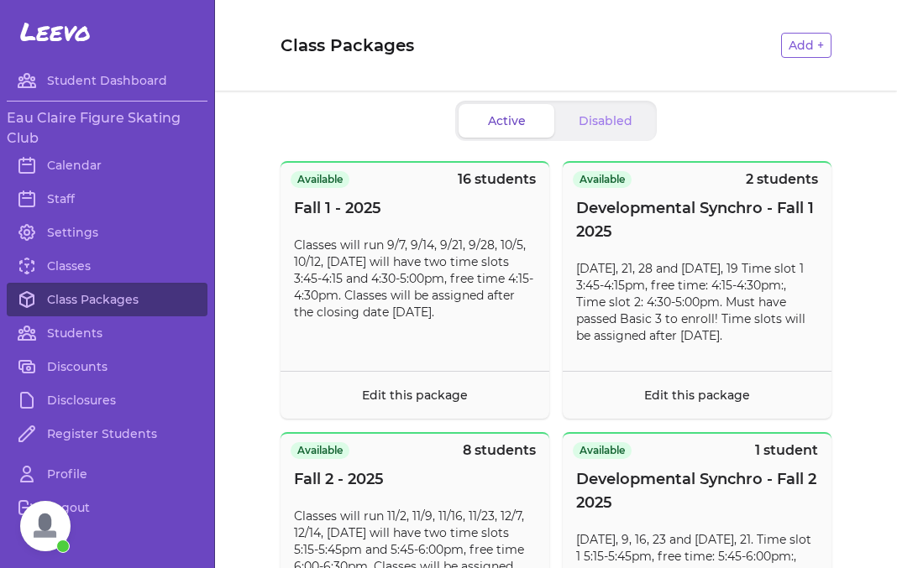
scroll to position [4, 0]
click at [85, 170] on link "Calendar" at bounding box center [107, 166] width 201 height 34
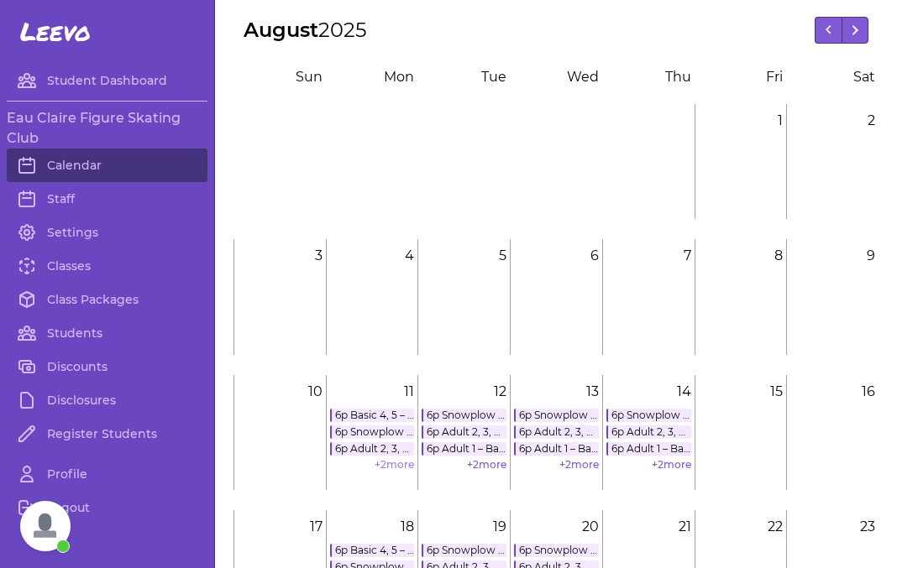
click at [395, 466] on link "+ 2 more" at bounding box center [393, 464] width 39 height 13
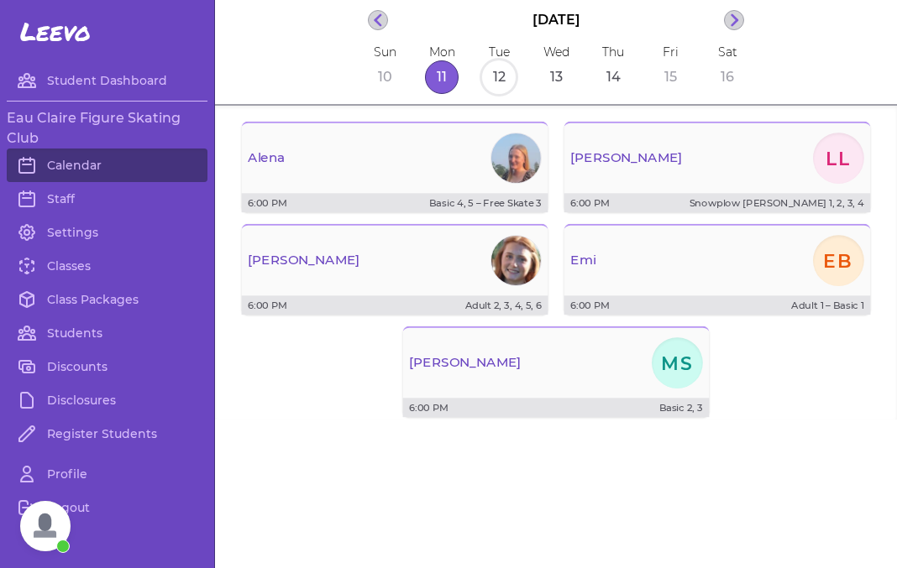
click at [499, 82] on button "12" at bounding box center [499, 77] width 34 height 34
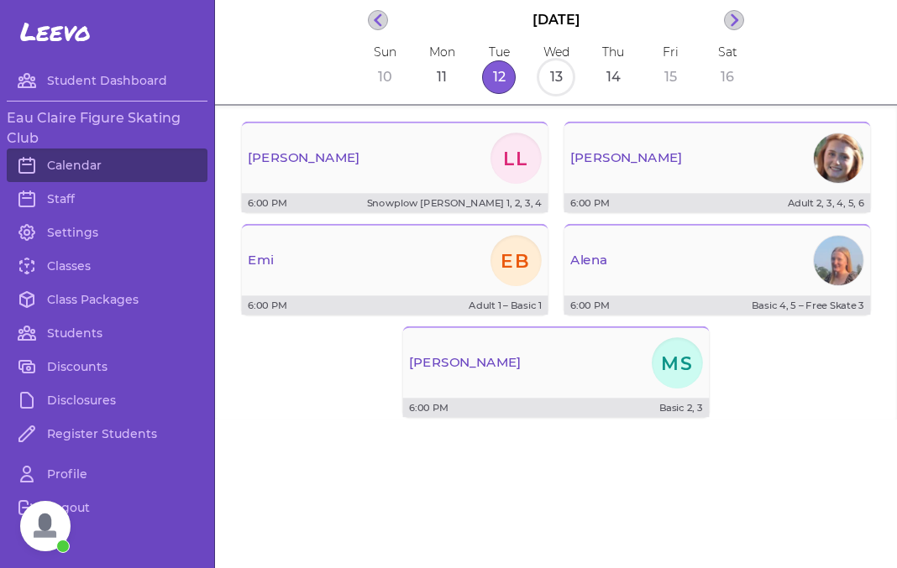
click at [549, 79] on button "13" at bounding box center [556, 77] width 34 height 34
click at [594, 81] on div "Sun 10 Mon 11 Tue 12 Wed 13 Thu 14 Fri 15 Sat 16" at bounding box center [556, 69] width 376 height 50
click at [603, 82] on button "14" at bounding box center [613, 77] width 34 height 34
click at [668, 85] on button "15" at bounding box center [670, 77] width 34 height 34
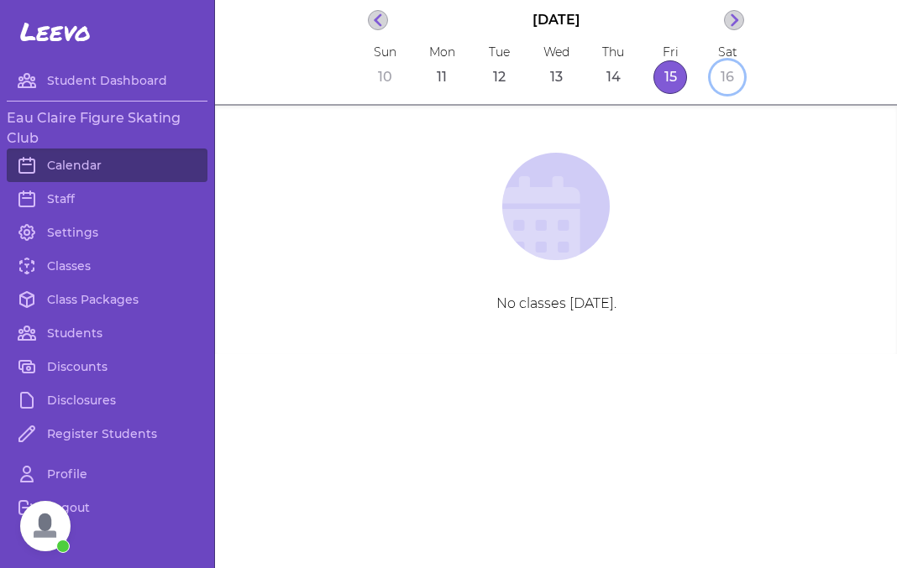
click at [728, 73] on button "16" at bounding box center [727, 77] width 34 height 34
click at [739, 25] on button "button" at bounding box center [734, 20] width 20 height 20
click at [446, 91] on button "18" at bounding box center [442, 77] width 34 height 34
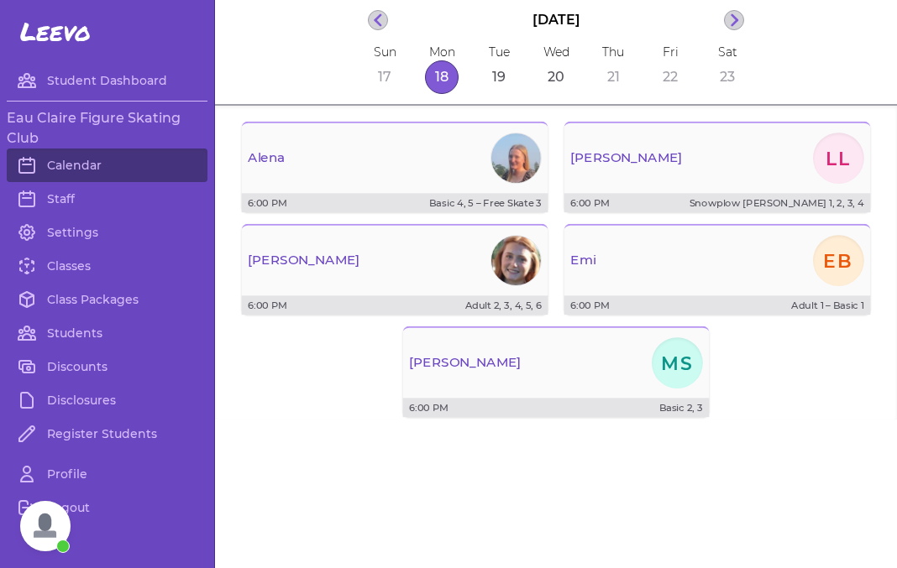
click at [485, 89] on div "Tue 19" at bounding box center [499, 69] width 34 height 50
click at [497, 85] on button "19" at bounding box center [499, 77] width 34 height 34
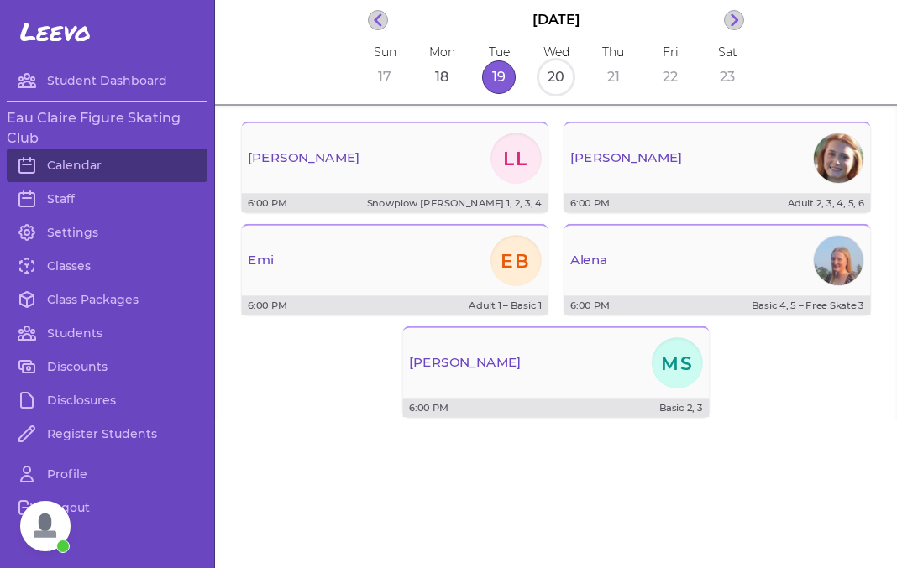
click at [541, 83] on button "20" at bounding box center [556, 77] width 34 height 34
click at [605, 80] on button "21" at bounding box center [613, 77] width 34 height 34
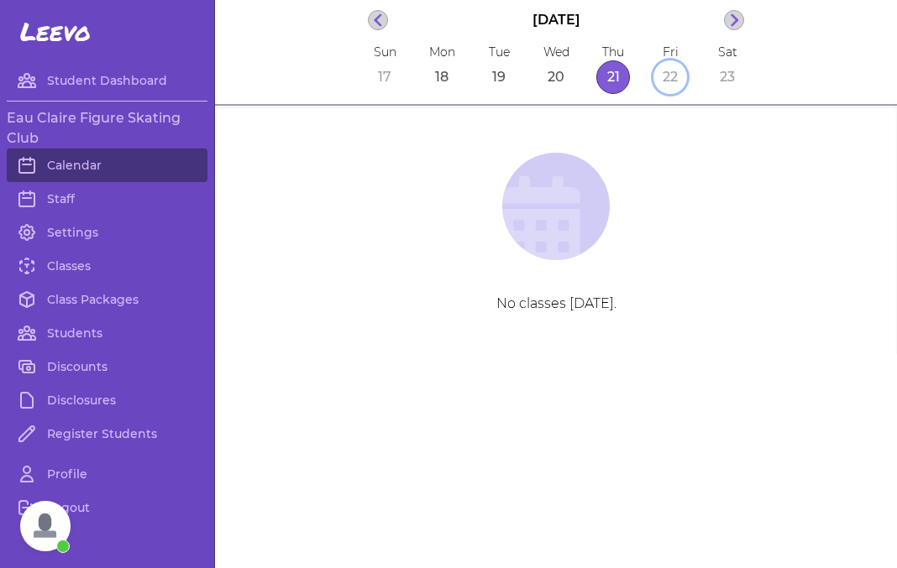
click at [672, 83] on button "22" at bounding box center [670, 77] width 34 height 34
click at [728, 83] on button "23" at bounding box center [727, 77] width 34 height 34
click at [735, 24] on icon "button" at bounding box center [734, 20] width 9 height 14
click at [445, 81] on button "25" at bounding box center [442, 77] width 34 height 34
click at [489, 85] on button "26" at bounding box center [499, 77] width 34 height 34
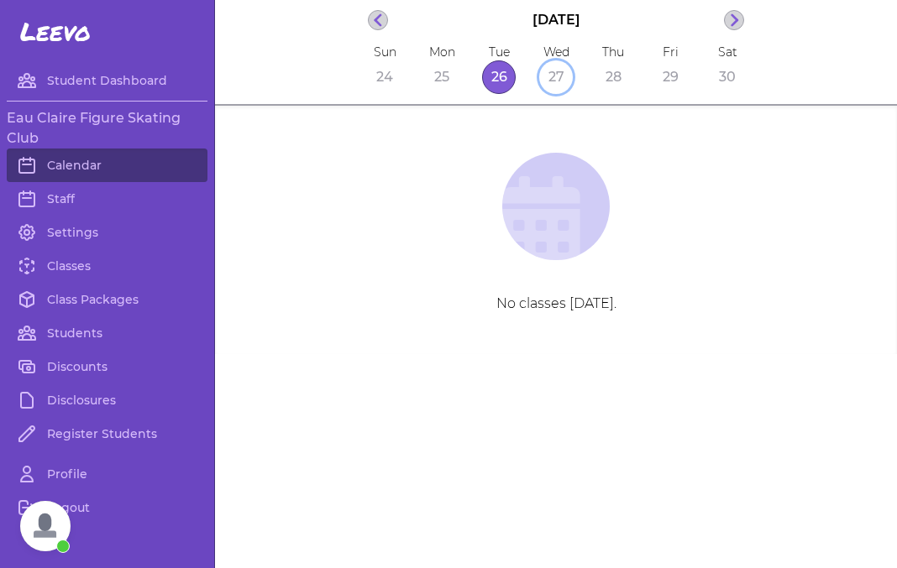
click at [557, 89] on button "27" at bounding box center [556, 77] width 34 height 34
click at [745, 24] on div "August 27, 2025 Sun 24 Mon 25 Tue 26 Wed 27 Thu 28 Fri 29 Sat 30" at bounding box center [556, 53] width 682 height 106
click at [733, 21] on icon "button" at bounding box center [734, 20] width 9 height 14
click at [731, 29] on button "button" at bounding box center [734, 20] width 20 height 20
click at [379, 76] on button "7" at bounding box center [385, 77] width 34 height 34
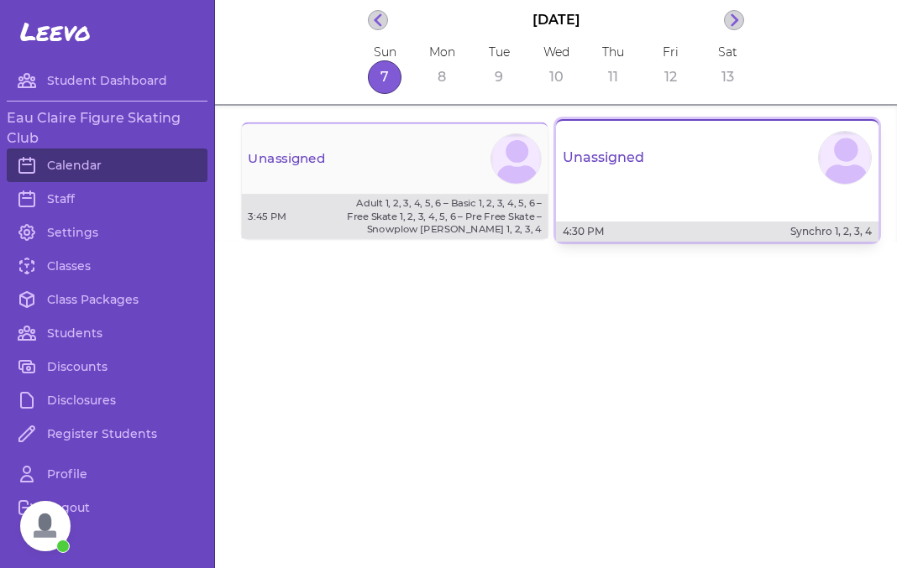
click at [604, 200] on button "Unassigned 4:30 PM Synchro 1, 2, 3, 4" at bounding box center [717, 180] width 322 height 123
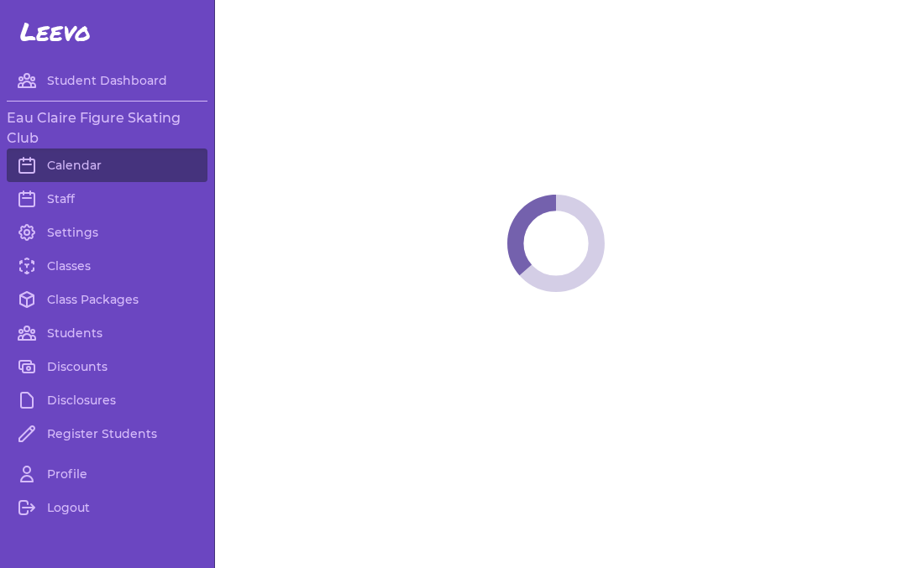
scroll to position [600, 0]
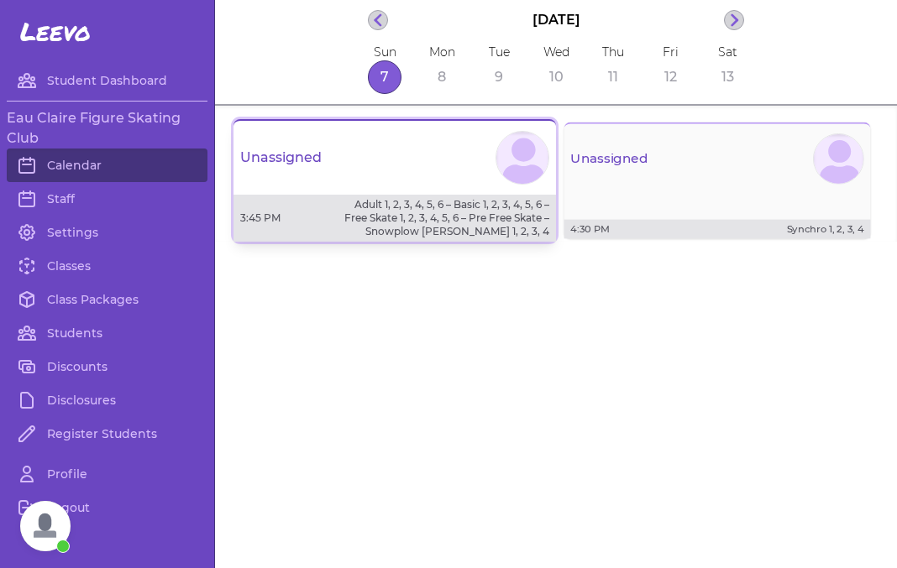
click at [420, 225] on p "Adult 1, 2, 3, 4, 5, 6 – Basic 1, 2, 3, 4, 5, 6 – Free Skate 1, 2, 3, 4, 5, 6 –…" at bounding box center [446, 218] width 206 height 40
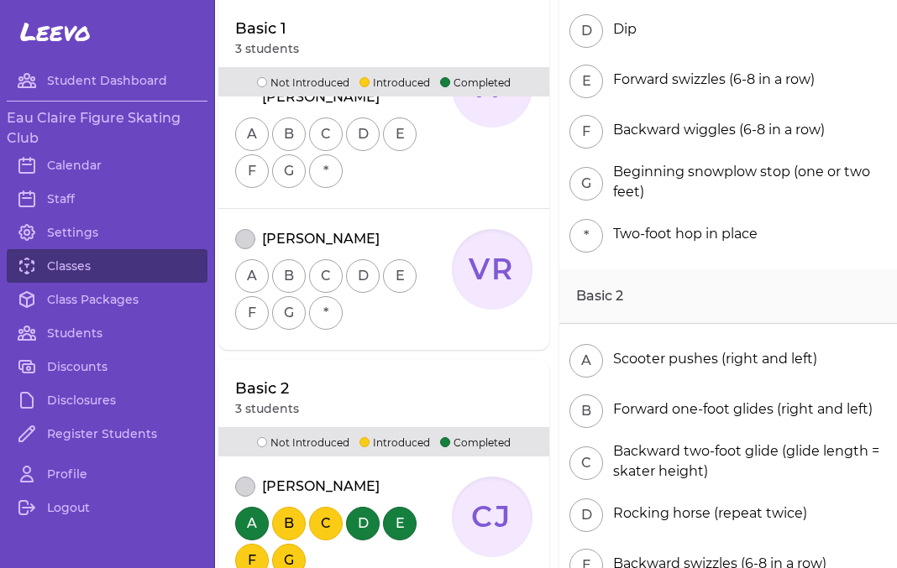
scroll to position [378, 0]
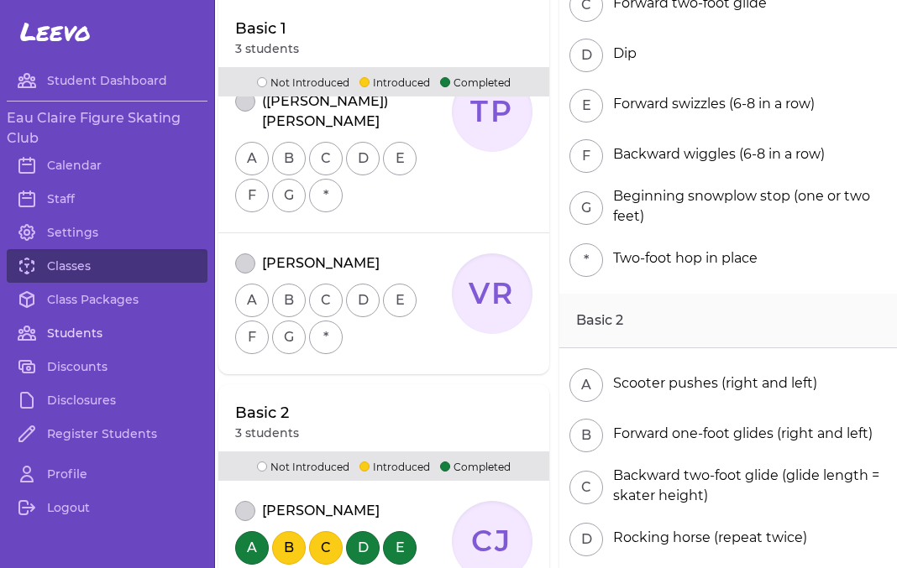
click at [92, 343] on link "Students" at bounding box center [107, 333] width 201 height 34
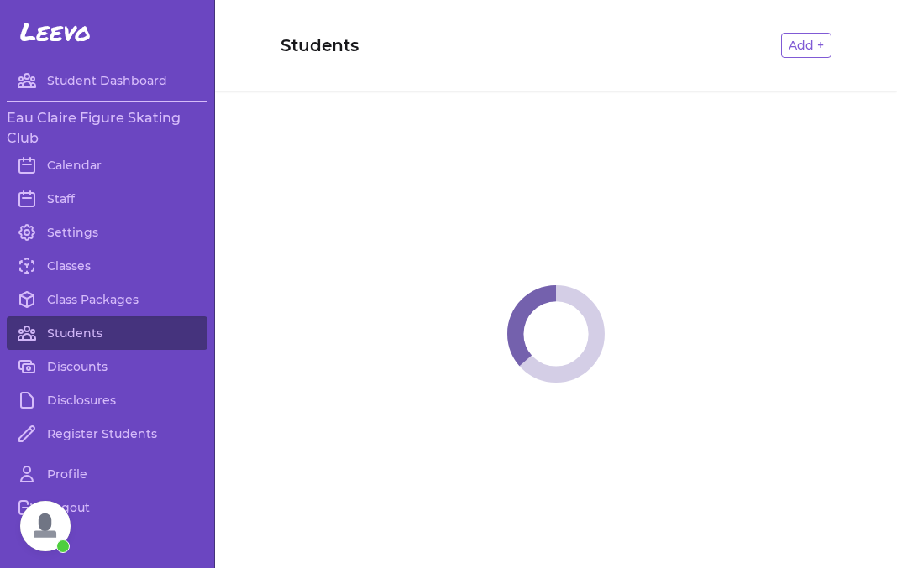
scroll to position [600, 0]
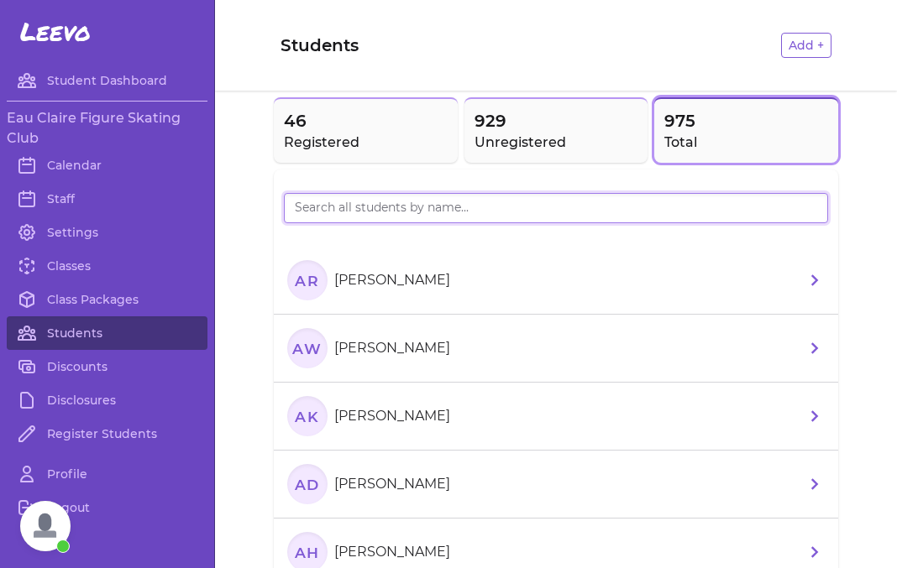
click at [343, 204] on input "search" at bounding box center [556, 208] width 544 height 30
type input "ramo"
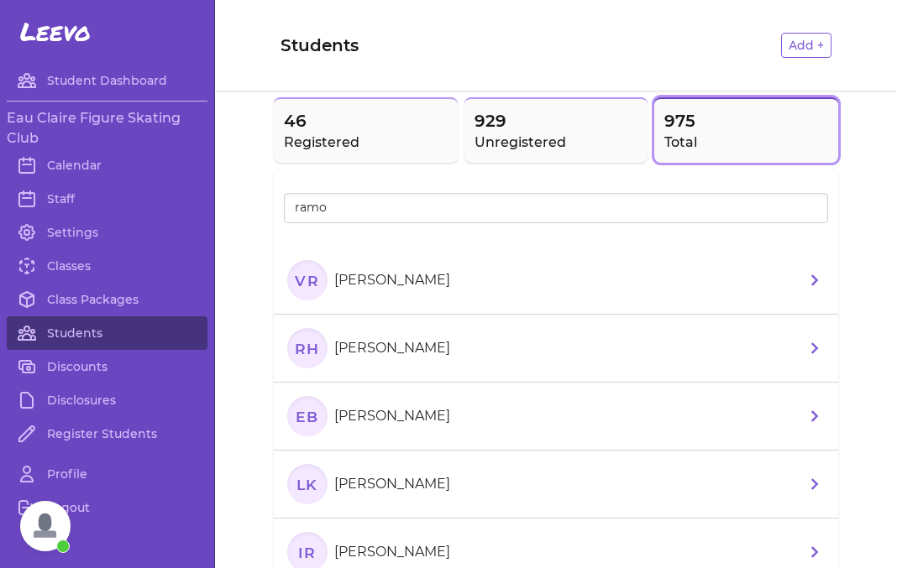
click at [382, 281] on p "Violet Ramos" at bounding box center [392, 280] width 116 height 20
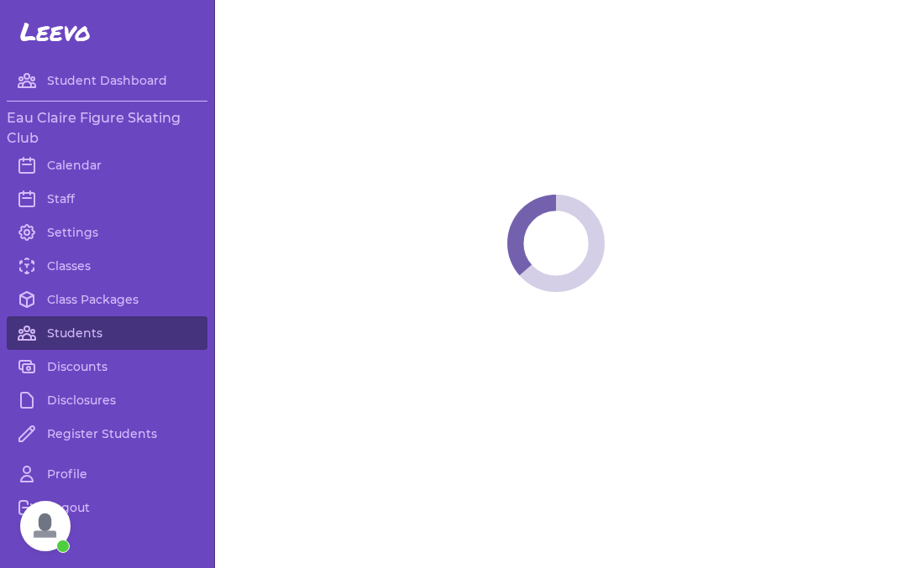
select select "WI"
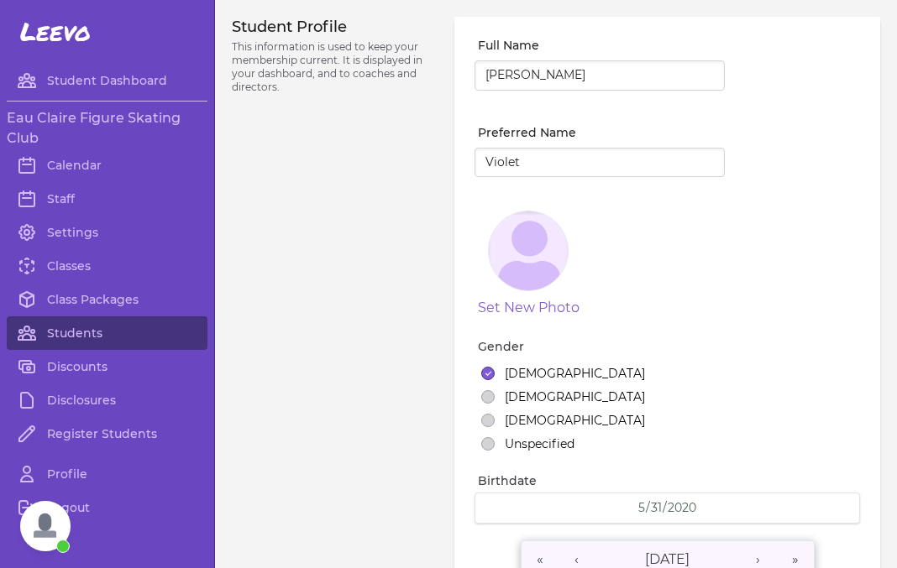
select select "1"
click at [86, 170] on link "Calendar" at bounding box center [107, 166] width 201 height 34
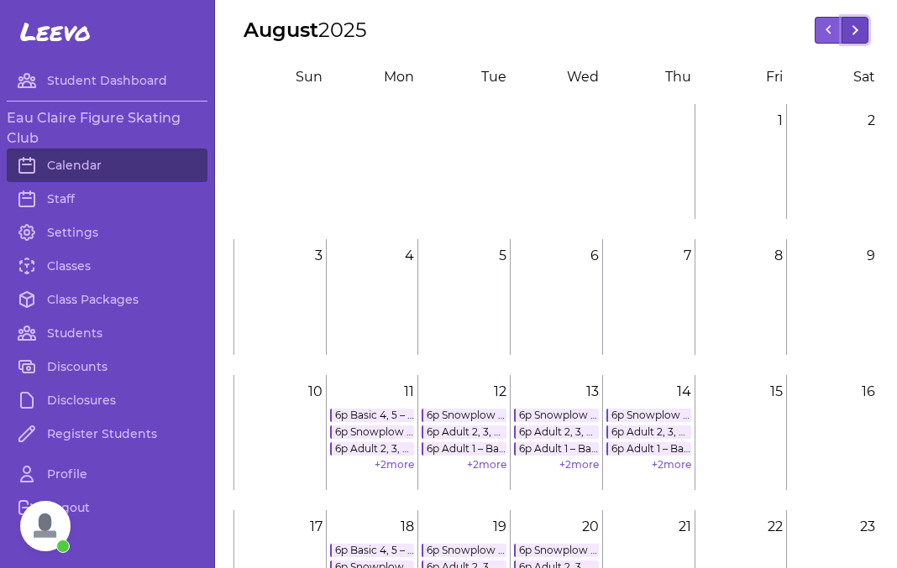
click at [856, 30] on line at bounding box center [854, 28] width 3 height 3
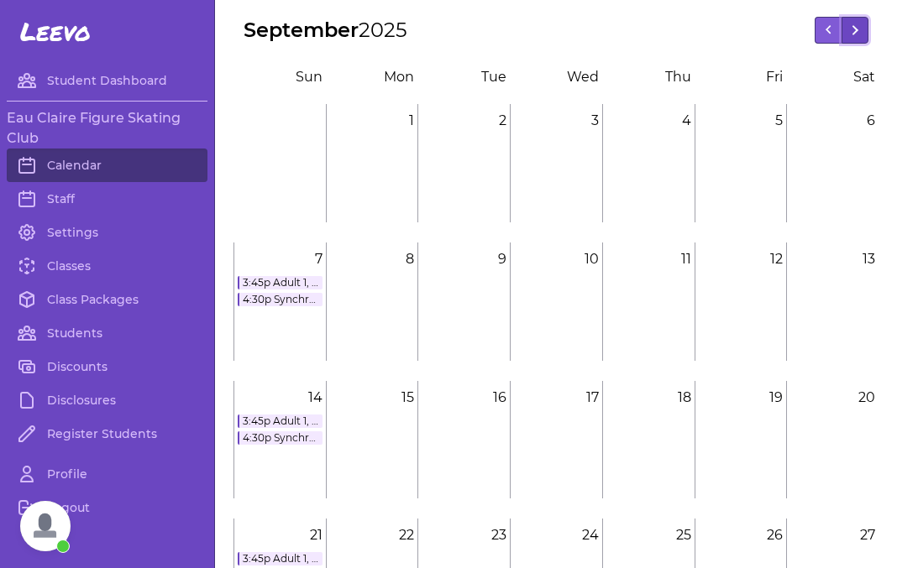
click at [855, 31] on line at bounding box center [854, 31] width 3 height 3
click at [298, 286] on link "3:45p Adult 1, 2, 3, 4, 5, 6 – Basic 1, 2, 3, 4, 5, 6 – Free Skate 1, 2, 3, 4, …" at bounding box center [280, 282] width 85 height 13
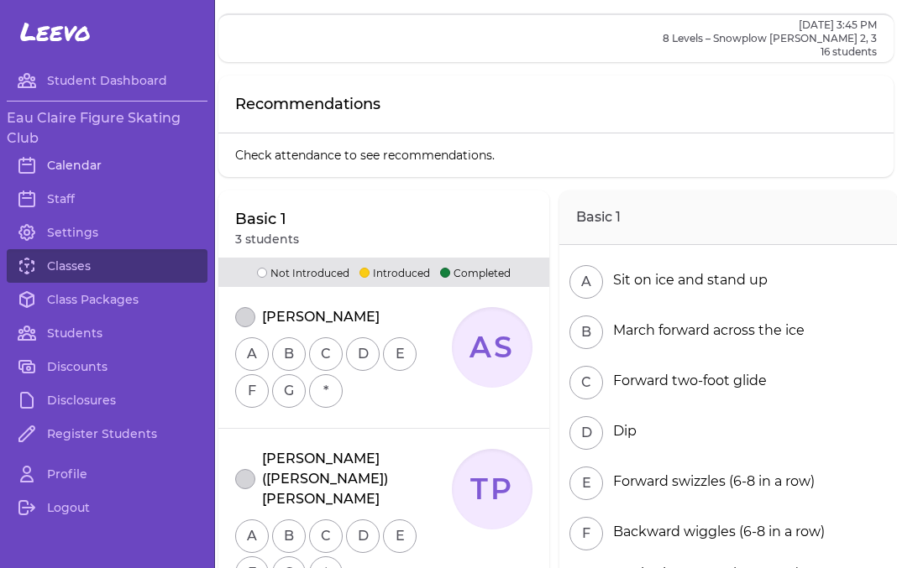
click at [91, 156] on link "Calendar" at bounding box center [107, 166] width 201 height 34
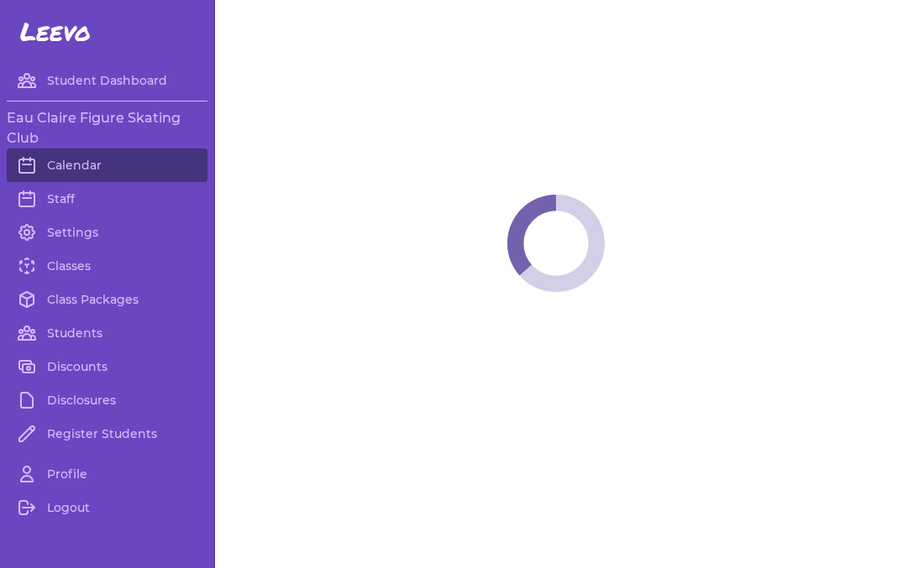
scroll to position [600, 0]
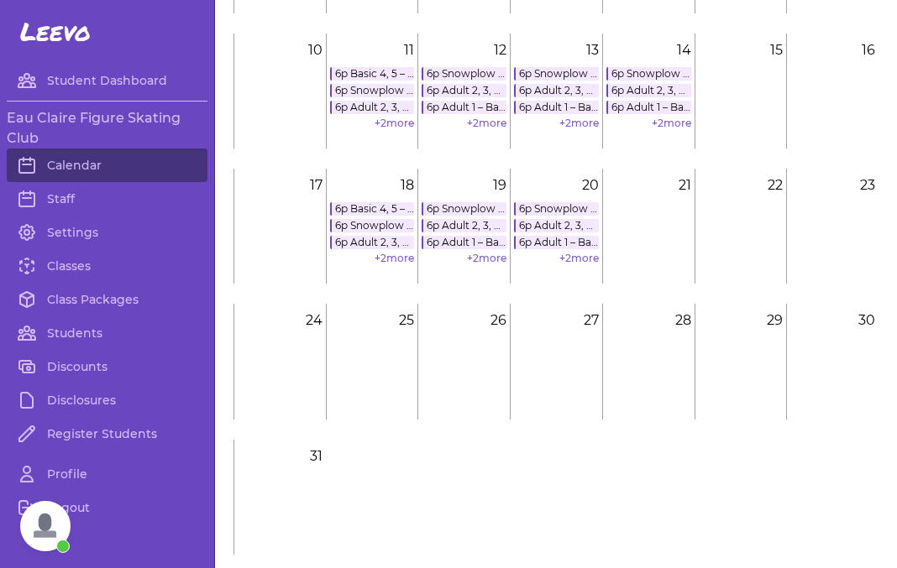
scroll to position [367, 0]
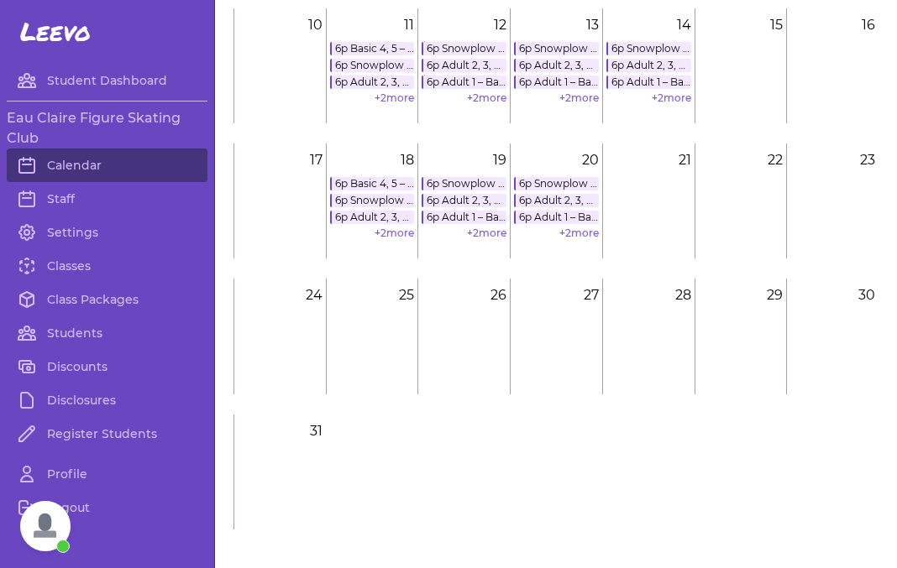
click at [36, 507] on span "Open chat" at bounding box center [45, 526] width 50 height 50
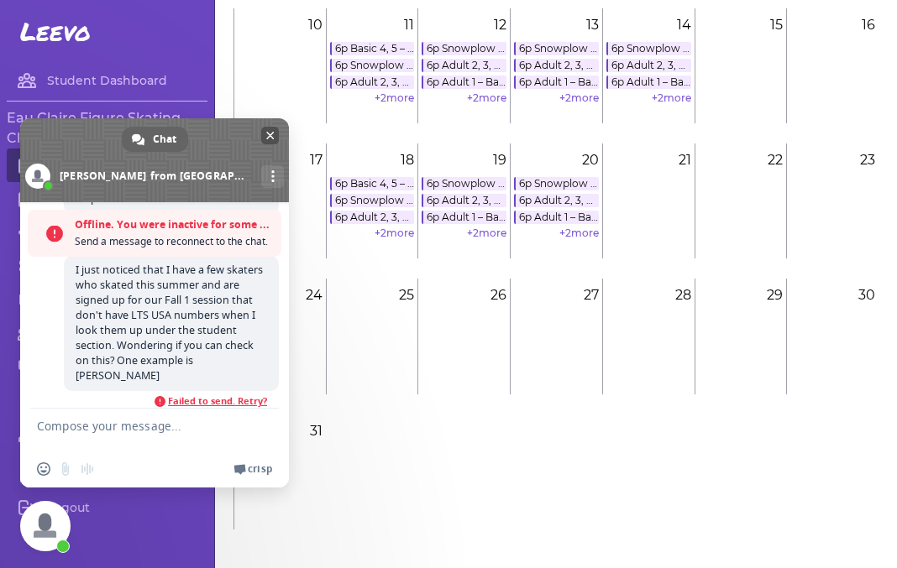
click at [271, 139] on span "Close chat" at bounding box center [270, 135] width 8 height 11
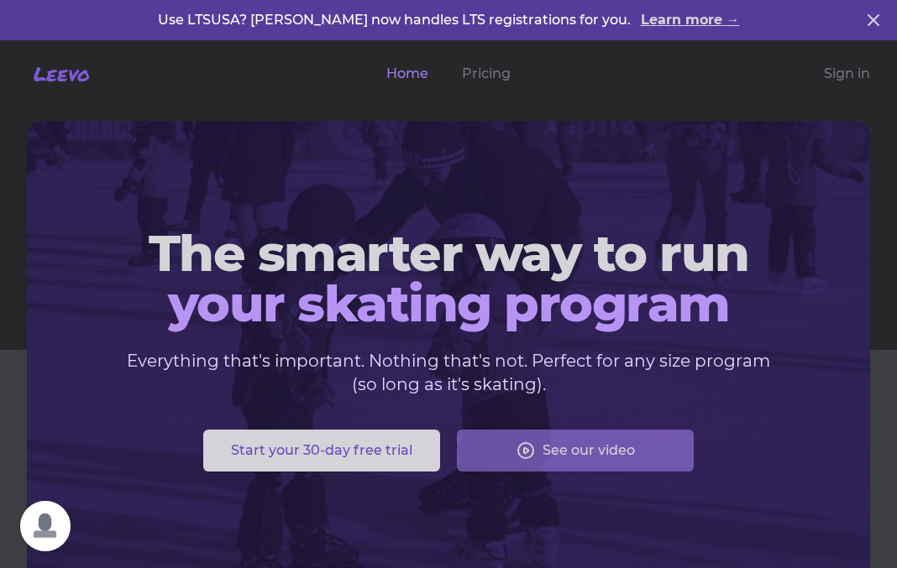
scroll to position [346, 0]
click at [836, 85] on div "[PERSON_NAME] Open menu Home Pricing Sign in" at bounding box center [448, 73] width 897 height 67
click at [836, 81] on link "Sign in" at bounding box center [847, 74] width 46 height 20
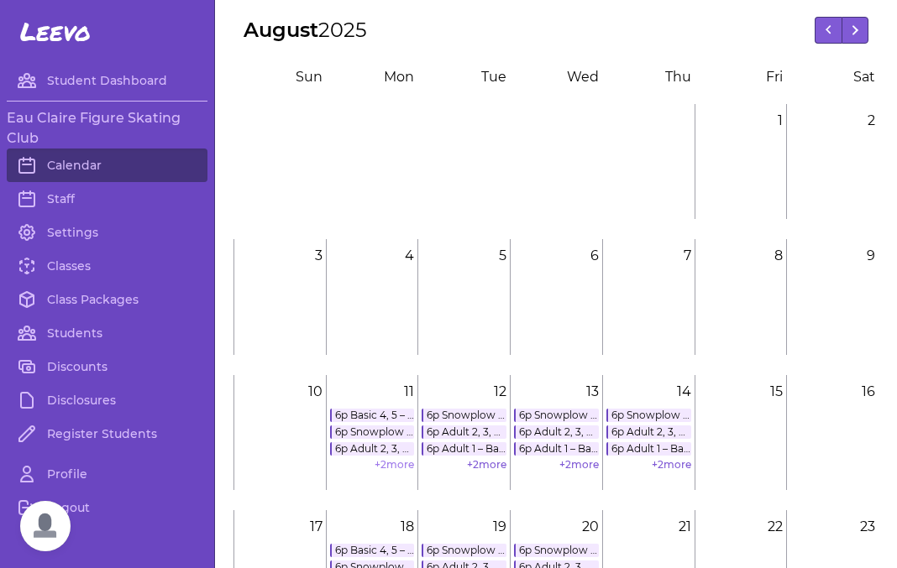
click at [400, 467] on link "+ 2 more" at bounding box center [393, 464] width 39 height 13
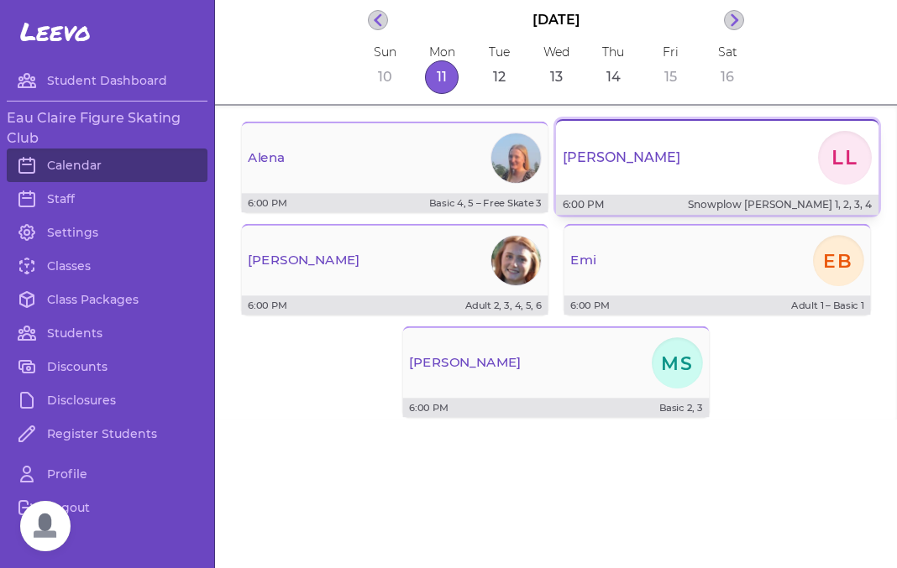
click at [604, 189] on button "[PERSON_NAME] LL 6:00 PM Snowplow [PERSON_NAME] 1, 2, 3, 4" at bounding box center [717, 167] width 322 height 96
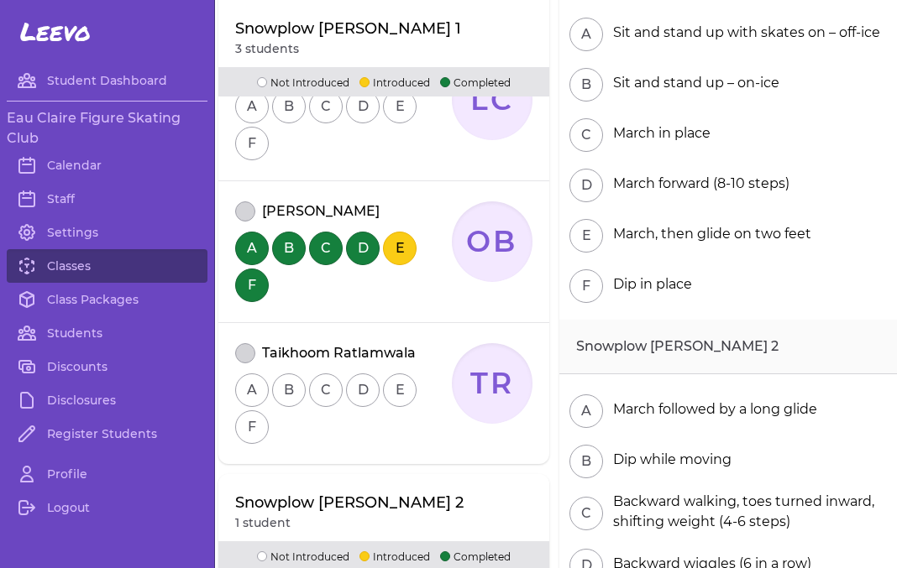
scroll to position [299, 0]
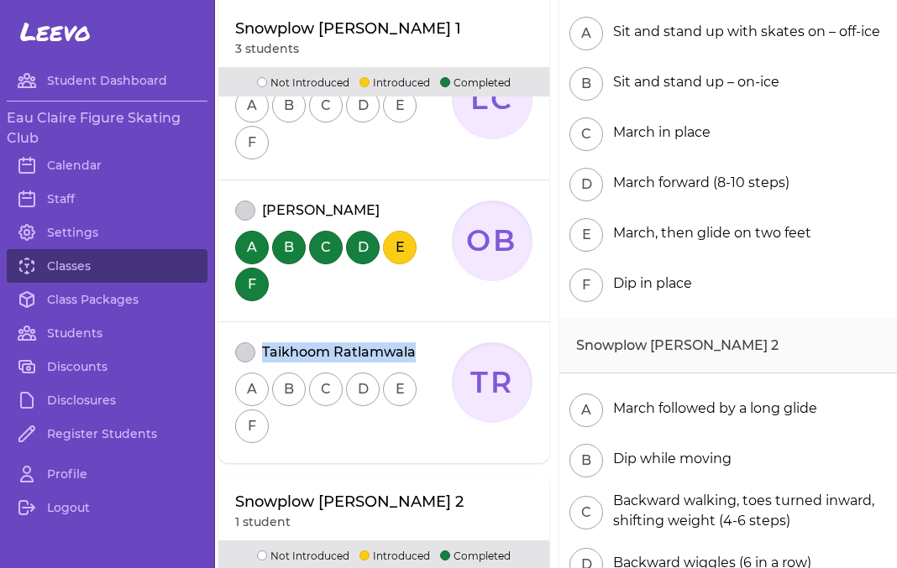
drag, startPoint x: 418, startPoint y: 353, endPoint x: 264, endPoint y: 348, distance: 153.7
click at [264, 348] on div "Taikhoom Ratlamwala" at bounding box center [343, 353] width 217 height 20
copy p "Taikhoom Ratlamwala"
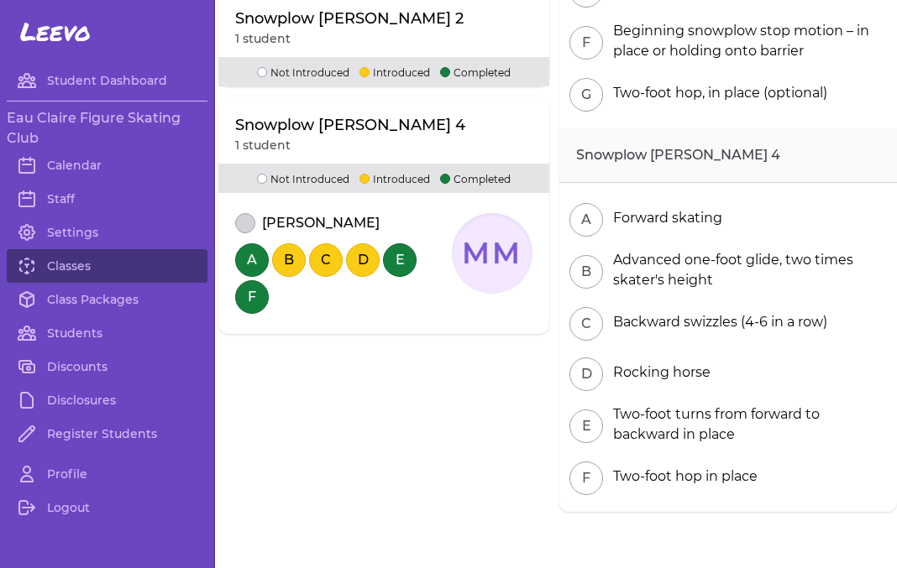
scroll to position [902, 0]
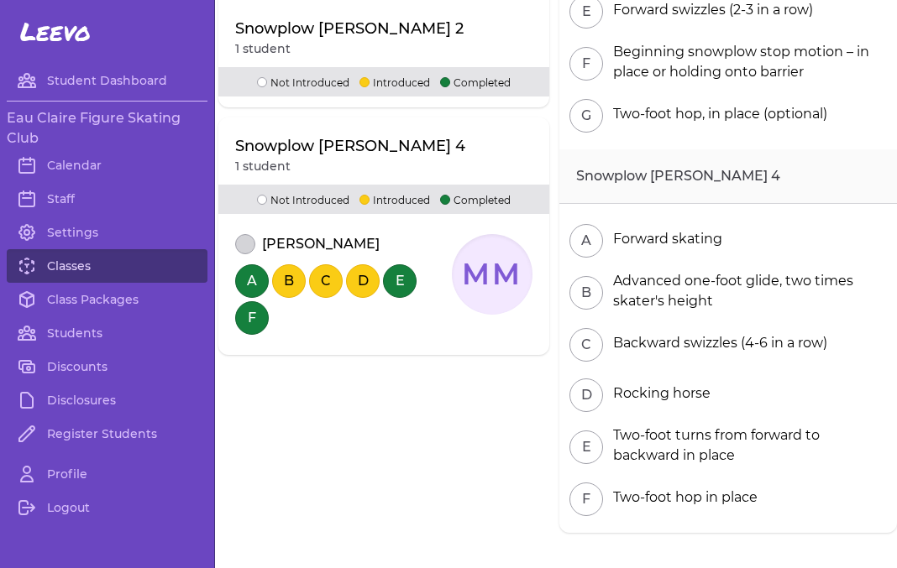
click at [87, 266] on link "Classes" at bounding box center [107, 266] width 201 height 34
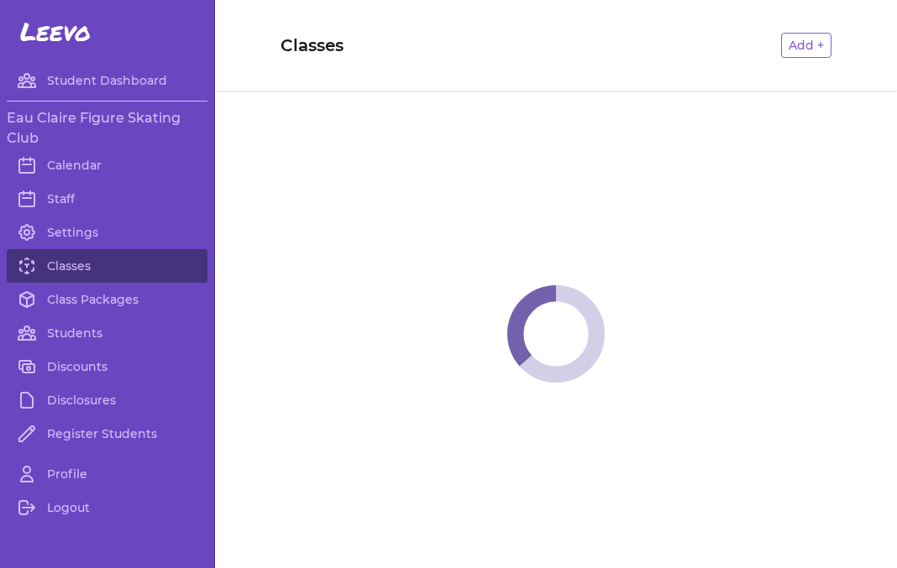
scroll to position [346, 0]
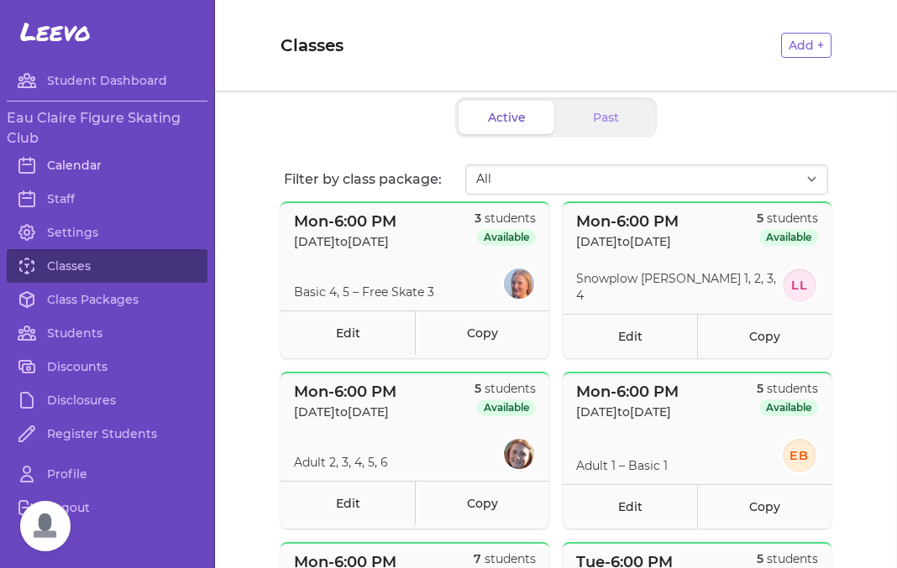
click at [92, 162] on link "Calendar" at bounding box center [107, 166] width 201 height 34
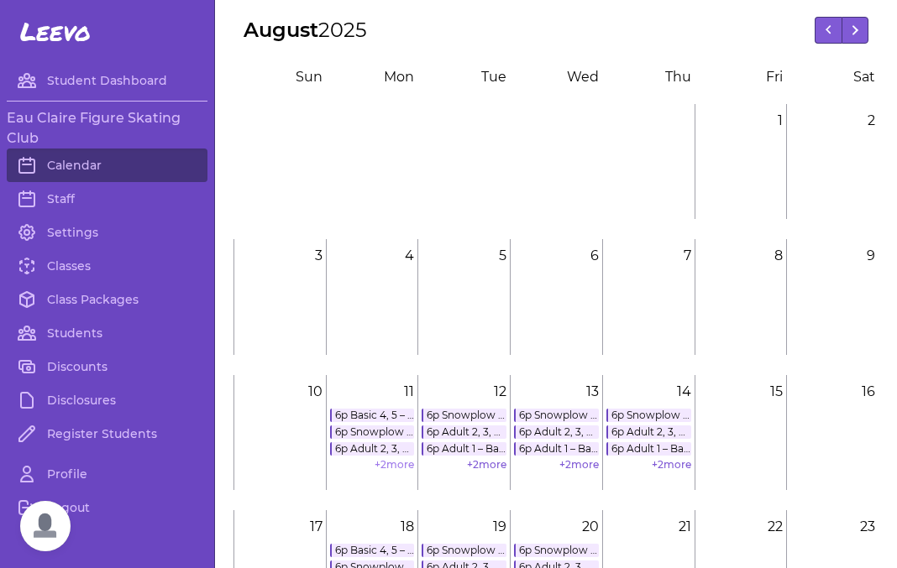
click at [385, 463] on link "+ 2 more" at bounding box center [393, 464] width 39 height 13
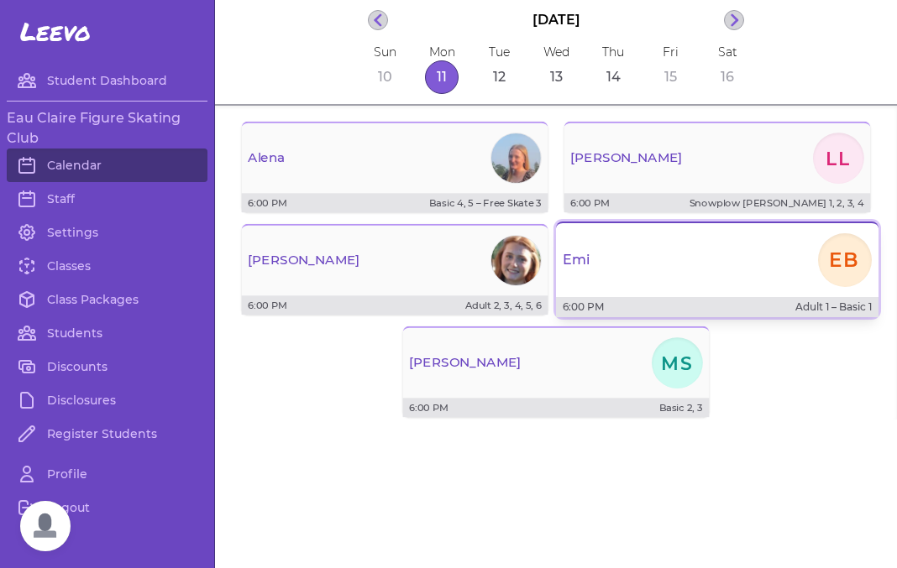
click at [632, 278] on div "Emi EB" at bounding box center [717, 260] width 322 height 60
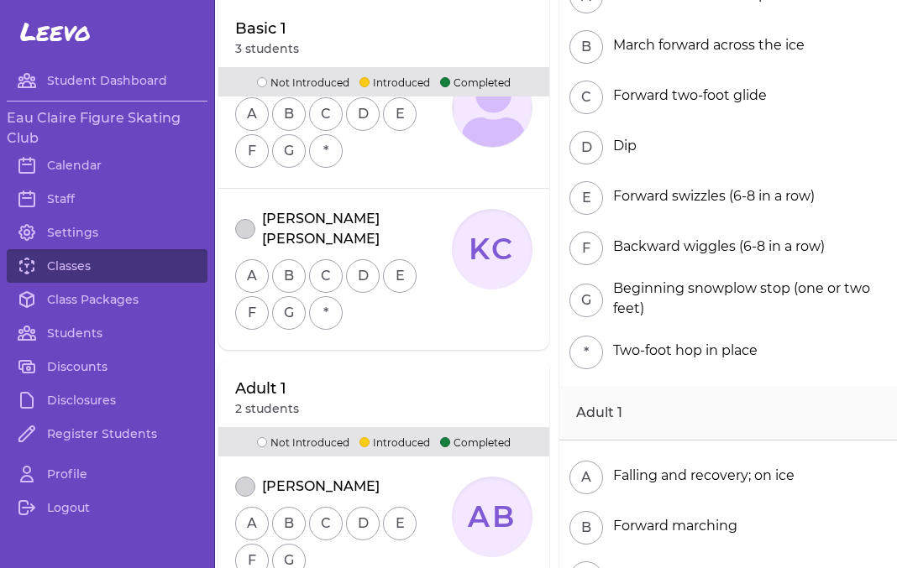
scroll to position [433, 0]
drag, startPoint x: 361, startPoint y: 465, endPoint x: 264, endPoint y: 466, distance: 96.5
click at [262, 476] on div "[PERSON_NAME]" at bounding box center [343, 486] width 217 height 20
copy p "[PERSON_NAME]"
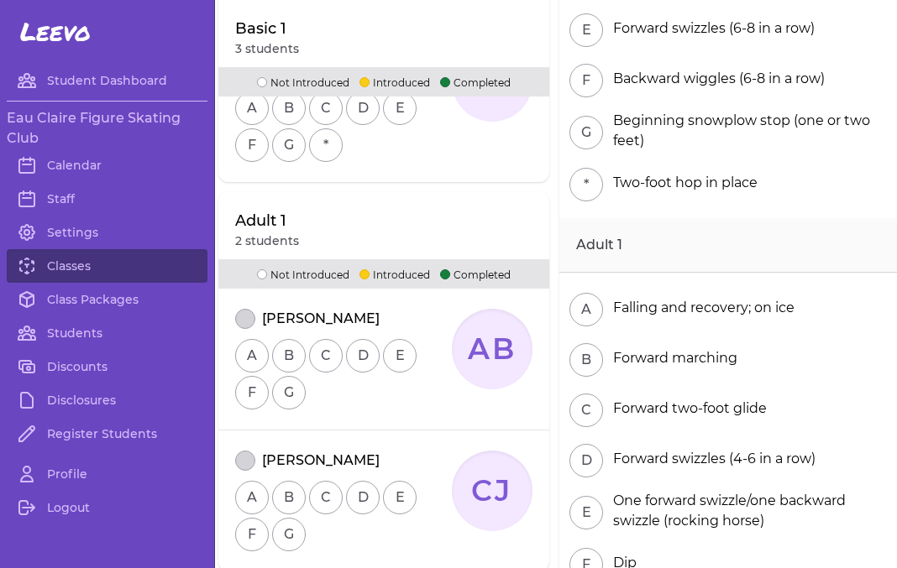
scroll to position [609, 0]
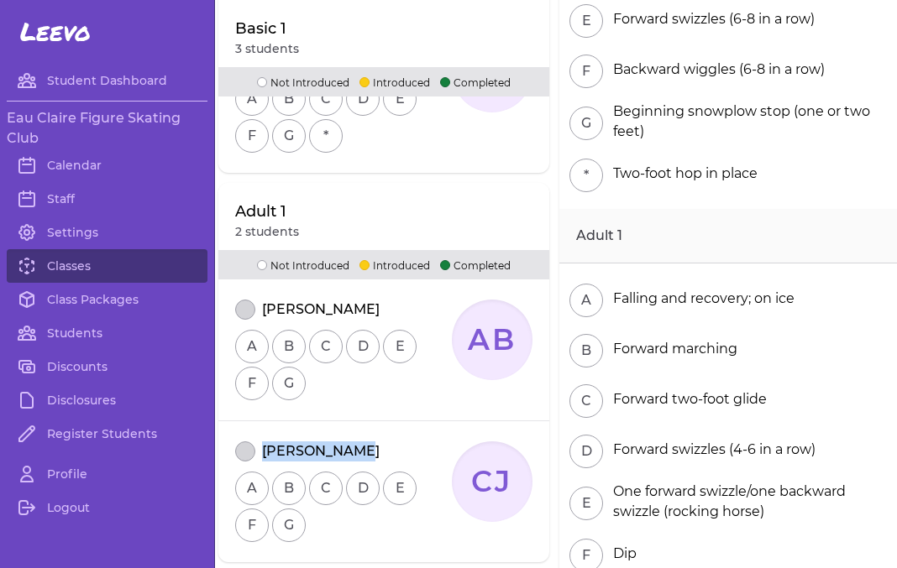
drag, startPoint x: 364, startPoint y: 430, endPoint x: 264, endPoint y: 431, distance: 100.7
click at [264, 442] on div "[PERSON_NAME]" at bounding box center [343, 452] width 217 height 20
copy p "[PERSON_NAME]"
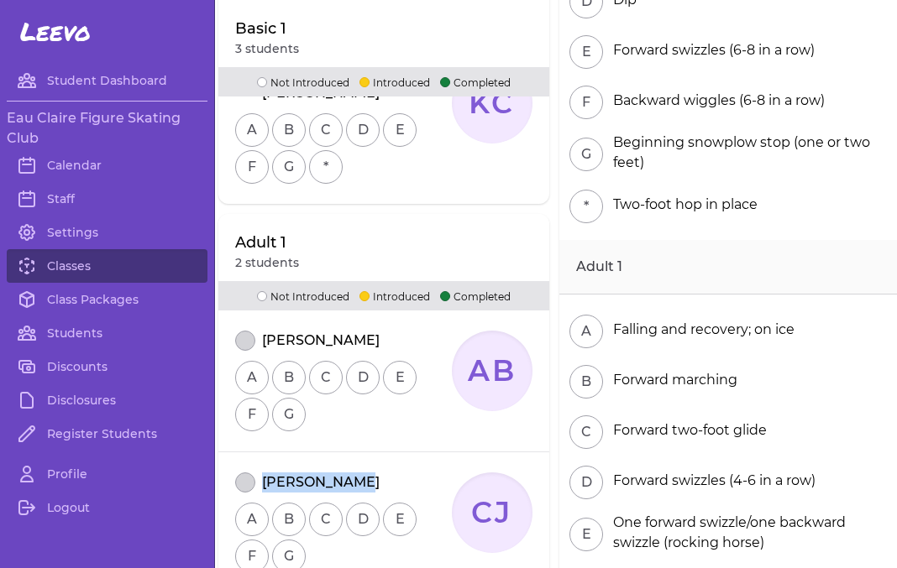
scroll to position [473, 0]
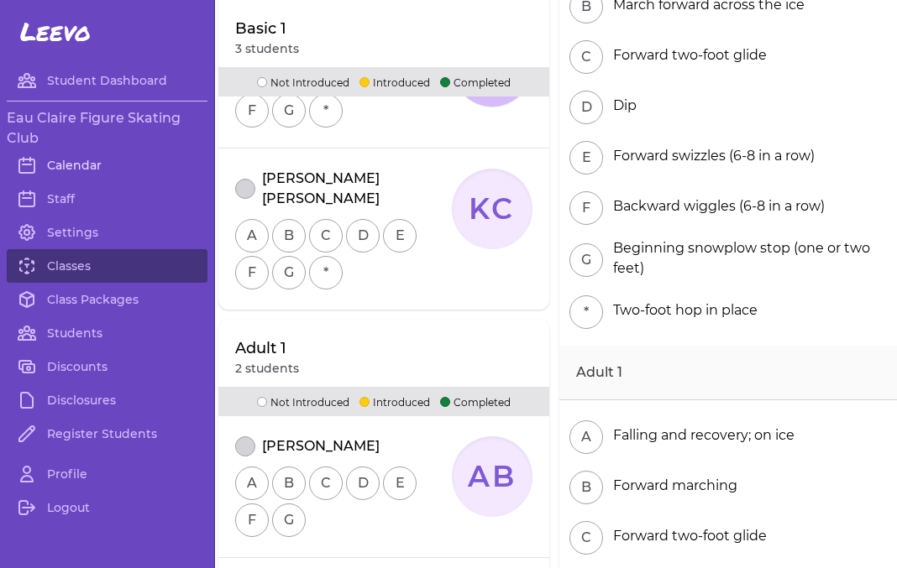
click at [98, 170] on link "Calendar" at bounding box center [107, 166] width 201 height 34
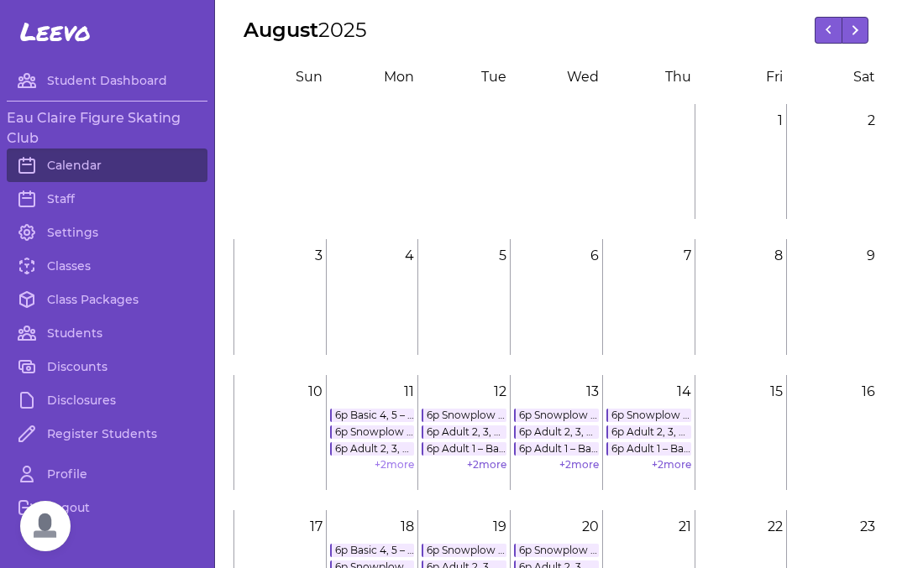
click at [391, 462] on link "+ 2 more" at bounding box center [393, 464] width 39 height 13
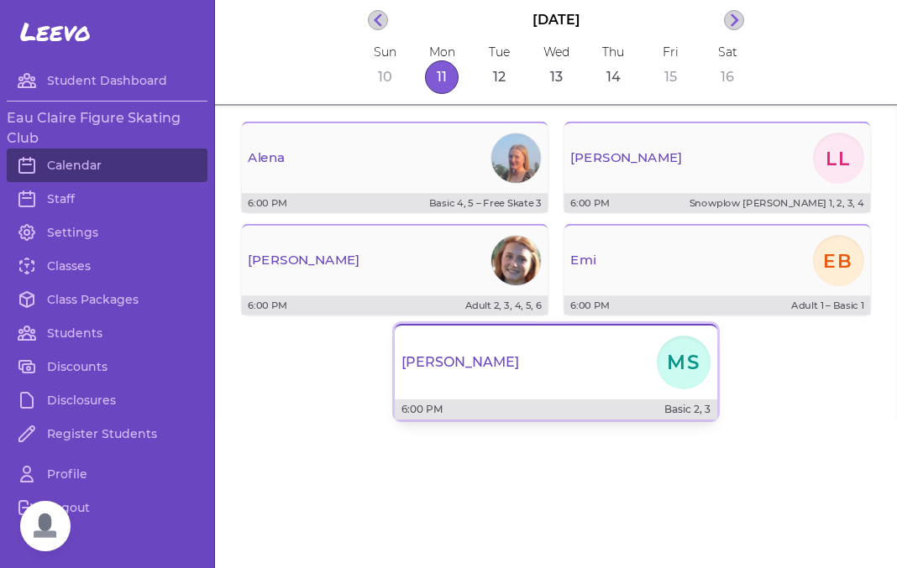
click at [467, 373] on div "Maddie MS" at bounding box center [556, 362] width 322 height 60
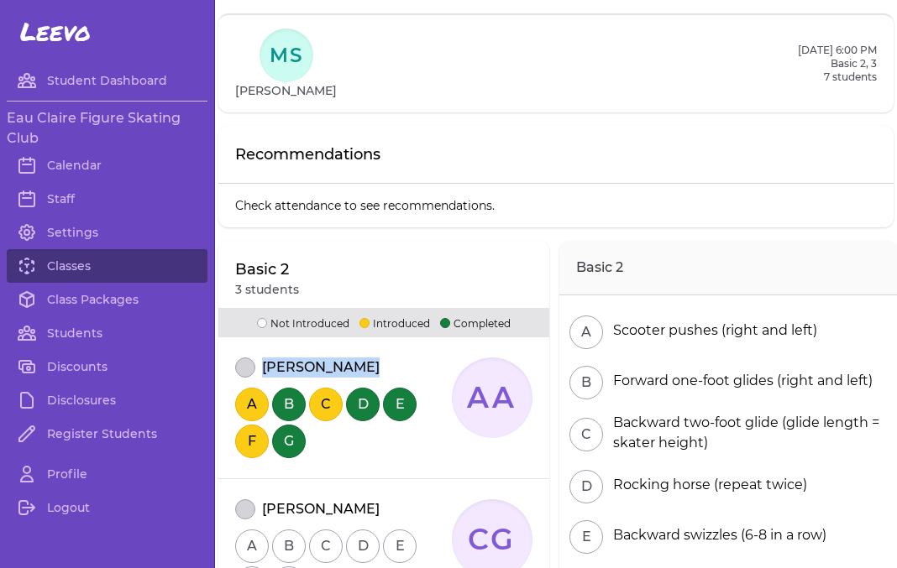
drag, startPoint x: 366, startPoint y: 372, endPoint x: 266, endPoint y: 374, distance: 99.9
click at [266, 374] on div "[PERSON_NAME]" at bounding box center [343, 368] width 217 height 20
copy p "[PERSON_NAME]"
click at [363, 518] on div "[PERSON_NAME]" at bounding box center [343, 510] width 217 height 20
drag, startPoint x: 364, startPoint y: 509, endPoint x: 265, endPoint y: 508, distance: 98.2
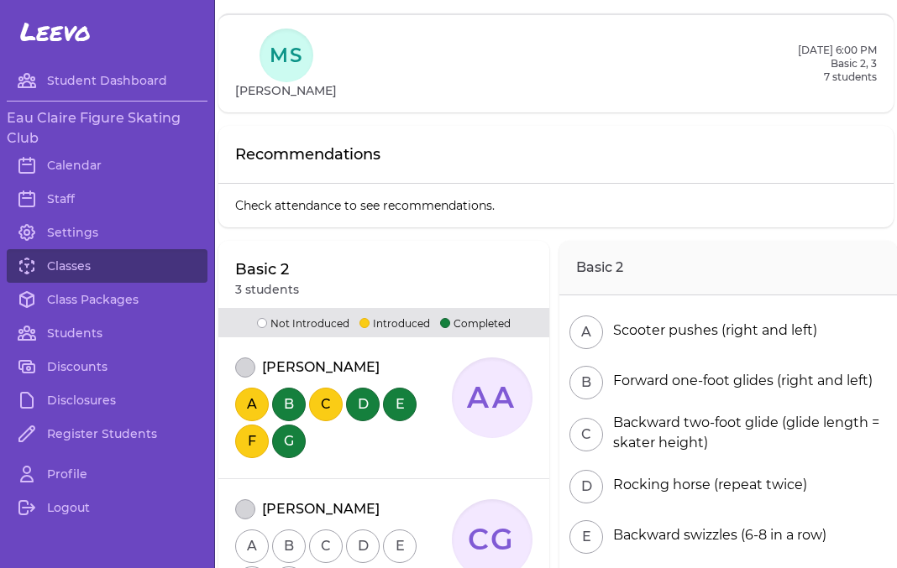
click at [265, 508] on div "[PERSON_NAME]" at bounding box center [343, 510] width 217 height 20
copy p "[PERSON_NAME]"
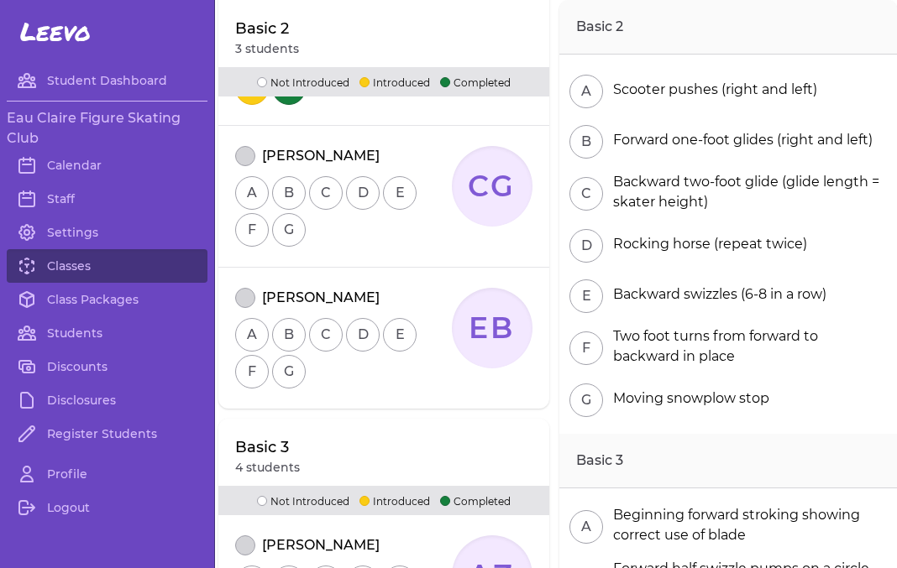
scroll to position [371, 0]
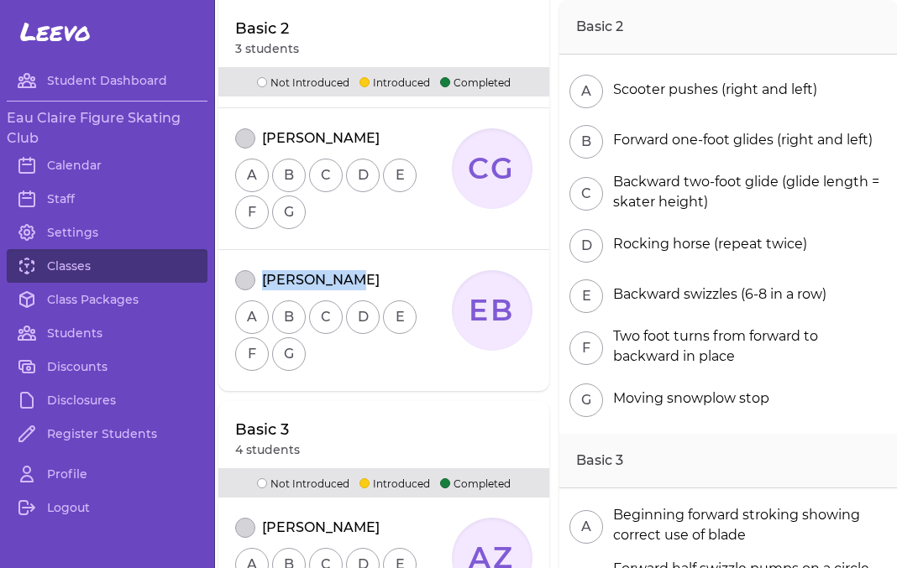
drag, startPoint x: 374, startPoint y: 284, endPoint x: 259, endPoint y: 283, distance: 115.9
click at [259, 283] on div "[PERSON_NAME]" at bounding box center [343, 280] width 217 height 20
copy p "[PERSON_NAME]"
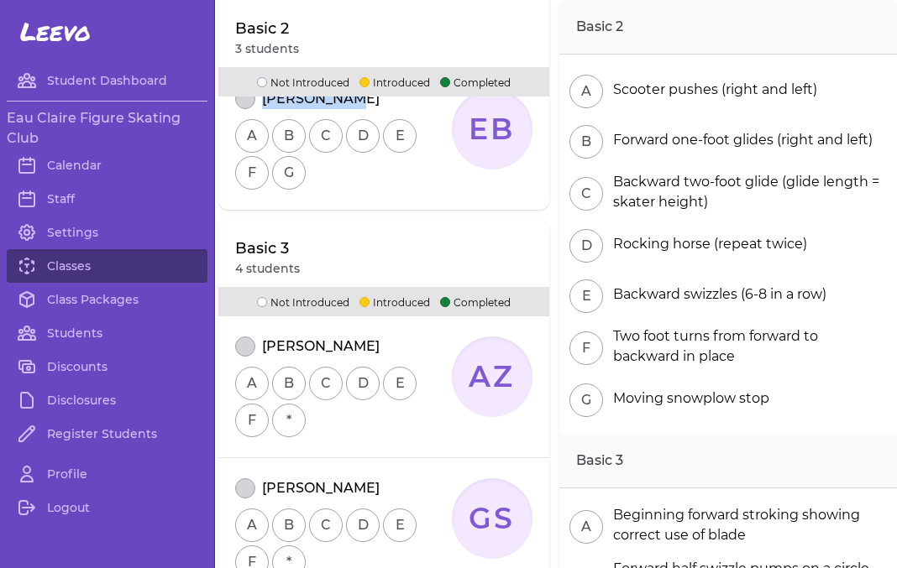
scroll to position [622, 0]
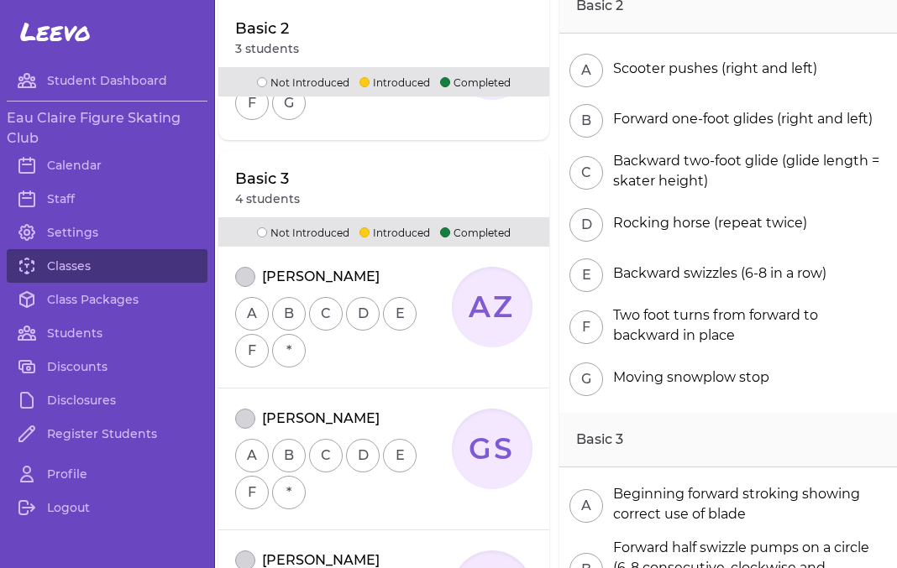
drag, startPoint x: 376, startPoint y: 278, endPoint x: 265, endPoint y: 282, distance: 110.9
click at [265, 282] on div "[PERSON_NAME]" at bounding box center [343, 277] width 217 height 20
copy p "[PERSON_NAME]"
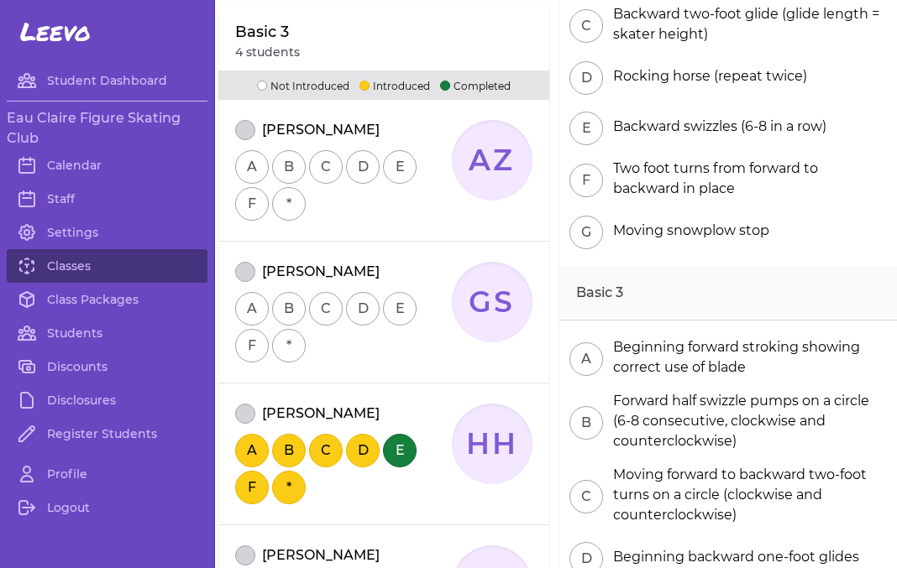
scroll to position [801, 0]
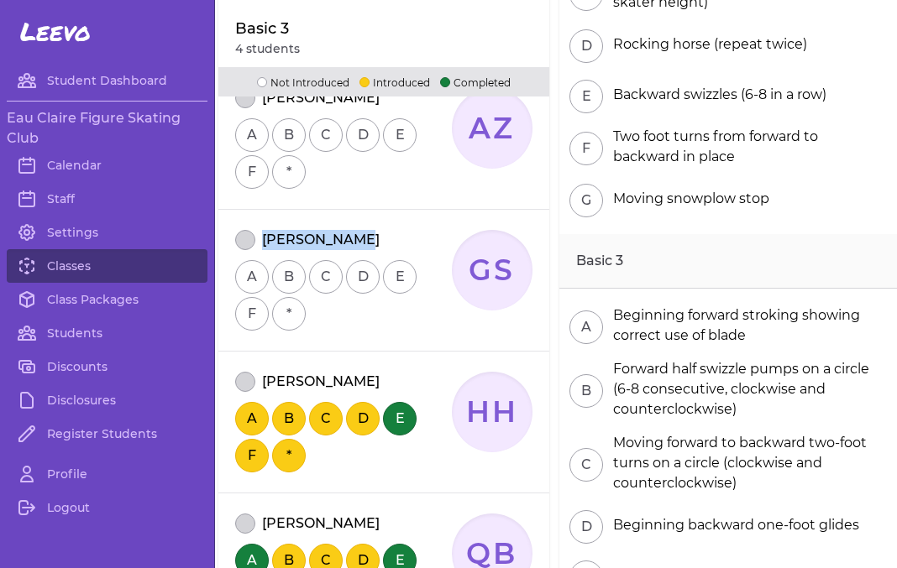
drag, startPoint x: 360, startPoint y: 238, endPoint x: 259, endPoint y: 243, distance: 101.7
click at [259, 243] on div "[PERSON_NAME]" at bounding box center [343, 240] width 217 height 20
copy p "[PERSON_NAME]"
drag, startPoint x: 331, startPoint y: 384, endPoint x: 262, endPoint y: 386, distance: 68.9
click at [262, 386] on div "[PERSON_NAME]" at bounding box center [343, 382] width 217 height 20
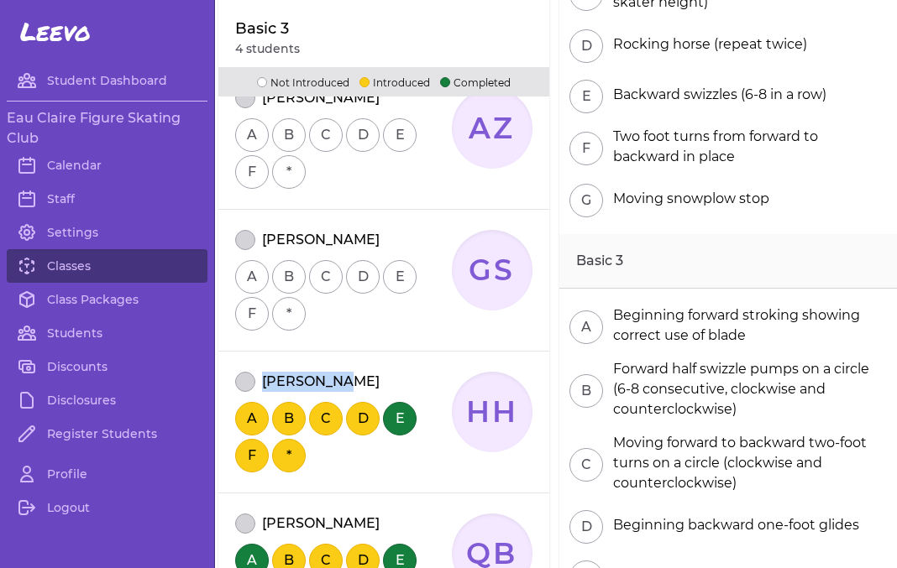
copy p "[PERSON_NAME]"
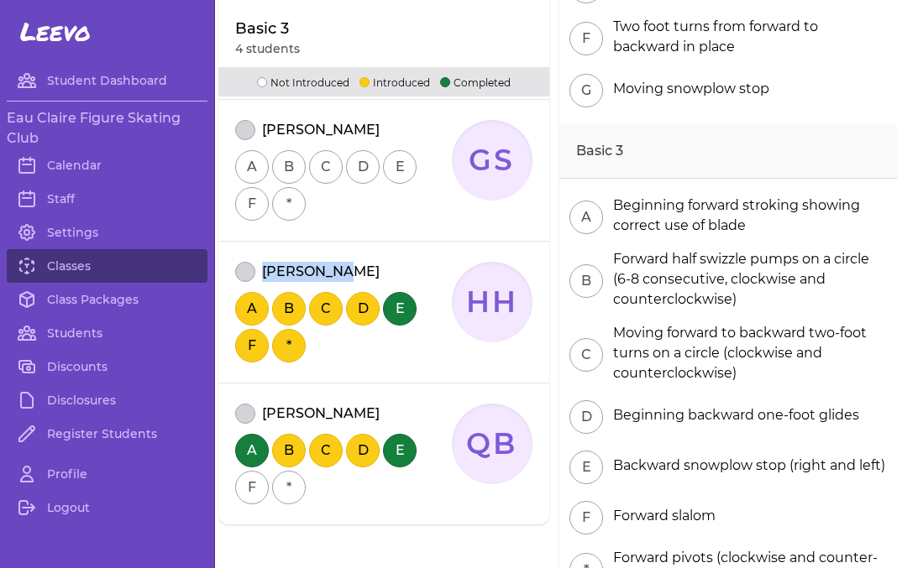
scroll to position [929, 0]
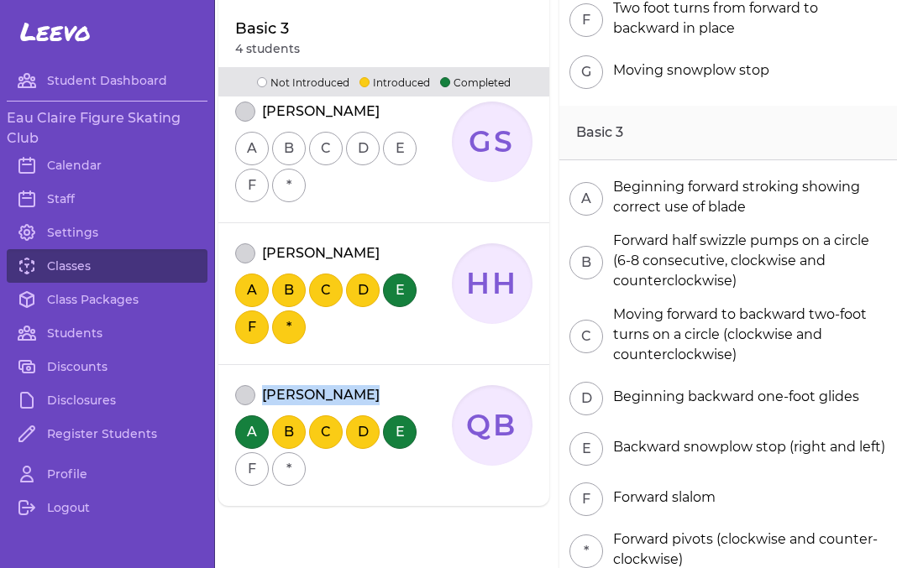
drag, startPoint x: 370, startPoint y: 391, endPoint x: 267, endPoint y: 393, distance: 103.3
click at [267, 393] on div "[PERSON_NAME]" at bounding box center [343, 395] width 217 height 20
copy p "[PERSON_NAME]"
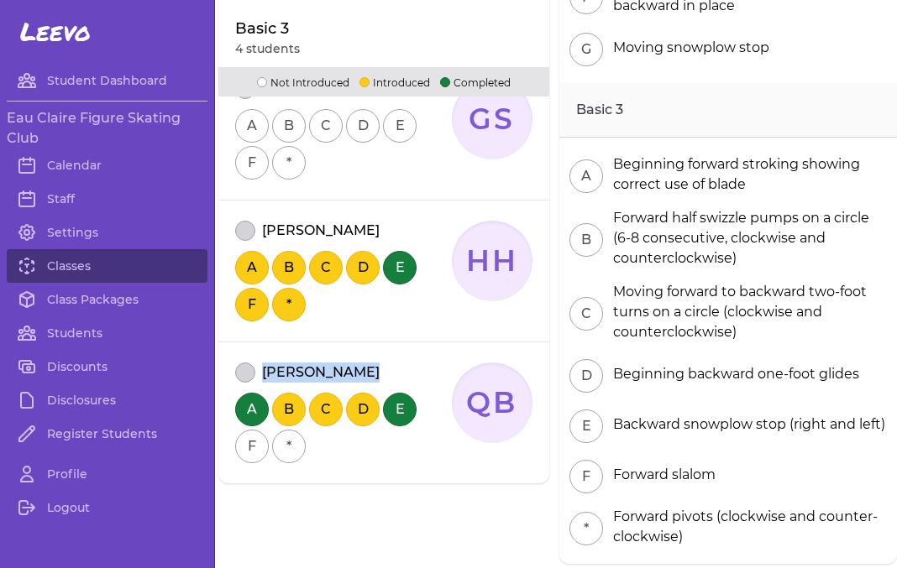
scroll to position [950, 0]
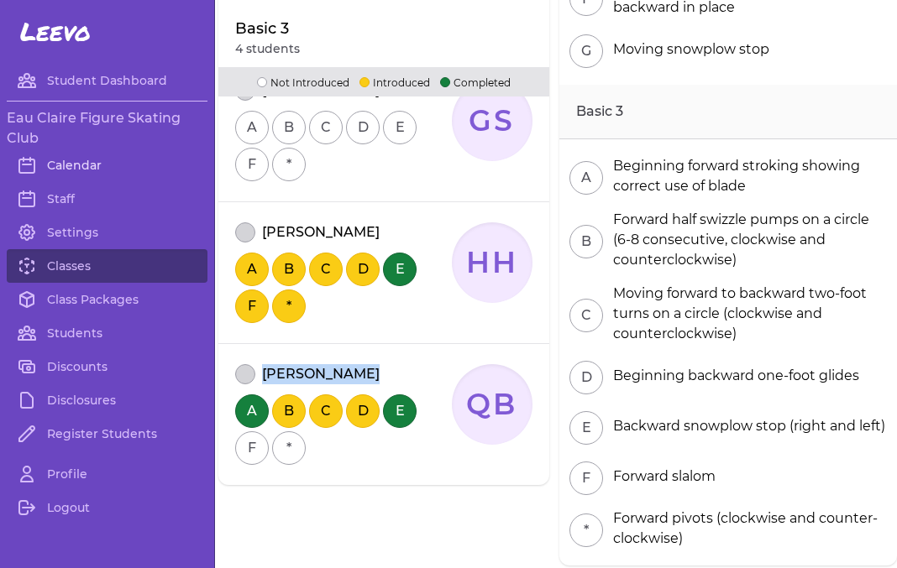
click at [95, 171] on link "Calendar" at bounding box center [107, 166] width 201 height 34
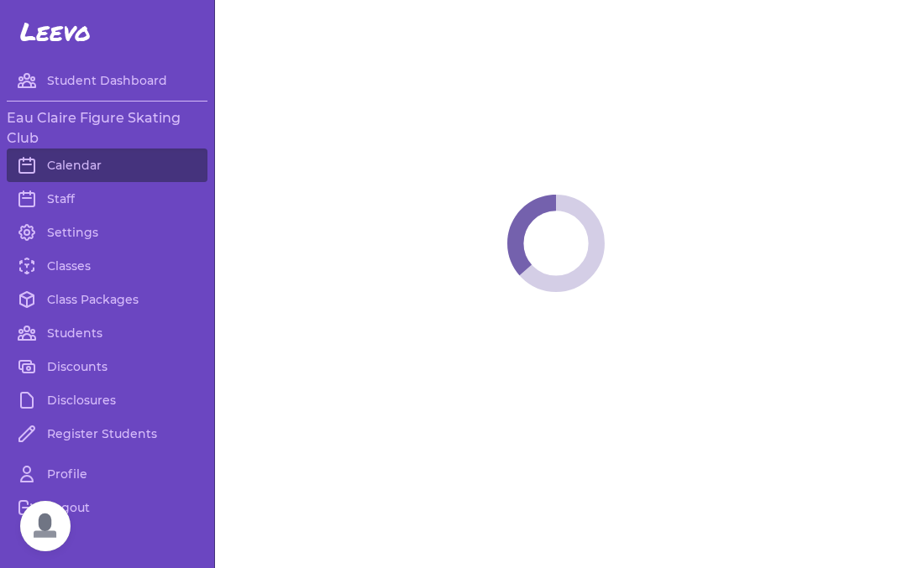
scroll to position [346, 0]
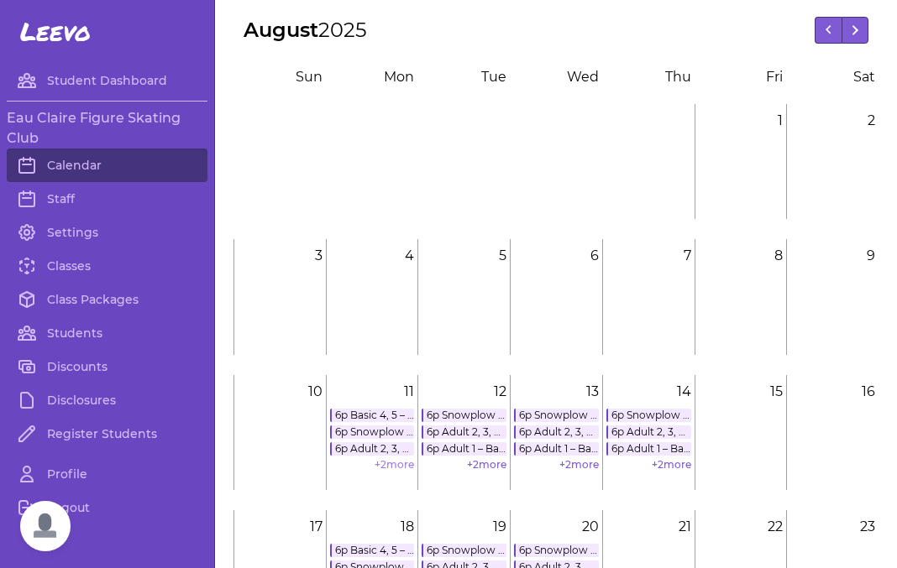
click at [394, 469] on link "+ 2 more" at bounding box center [393, 464] width 39 height 13
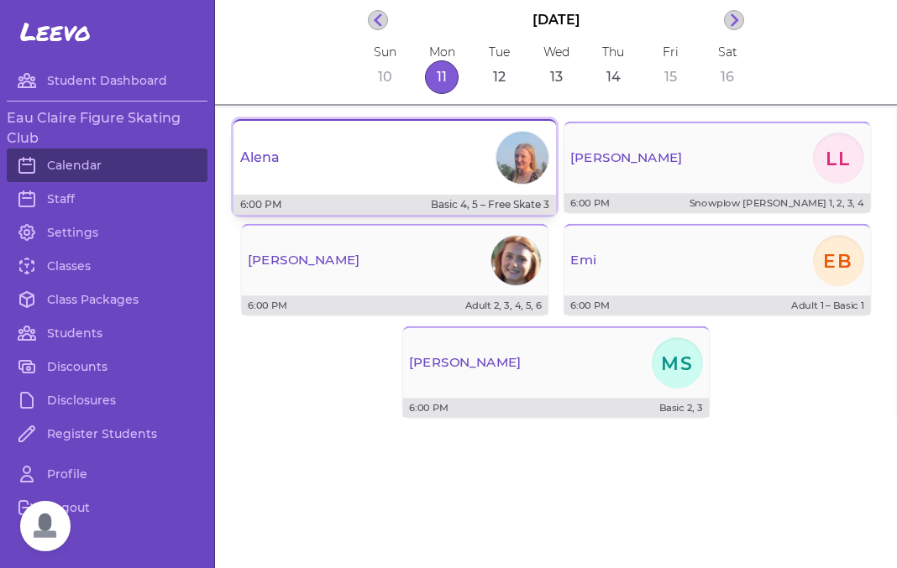
click at [468, 188] on div "Alena" at bounding box center [394, 158] width 322 height 60
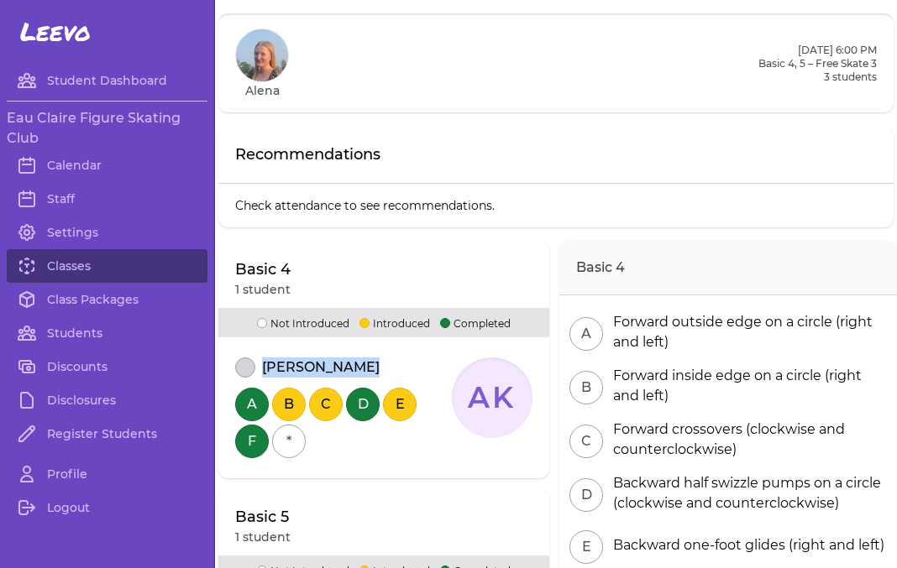
drag, startPoint x: 373, startPoint y: 369, endPoint x: 265, endPoint y: 369, distance: 107.5
click at [265, 369] on div "[PERSON_NAME]" at bounding box center [343, 368] width 217 height 20
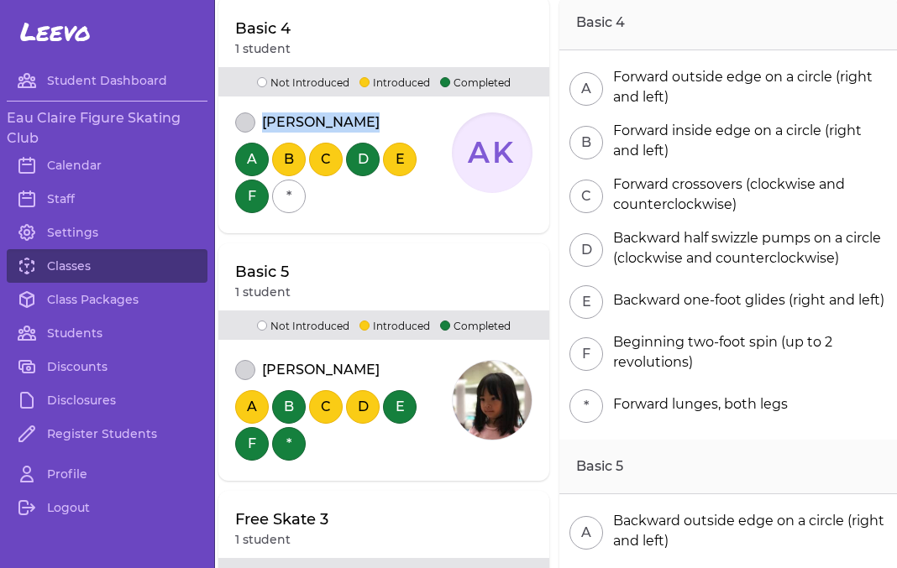
scroll to position [252, 0]
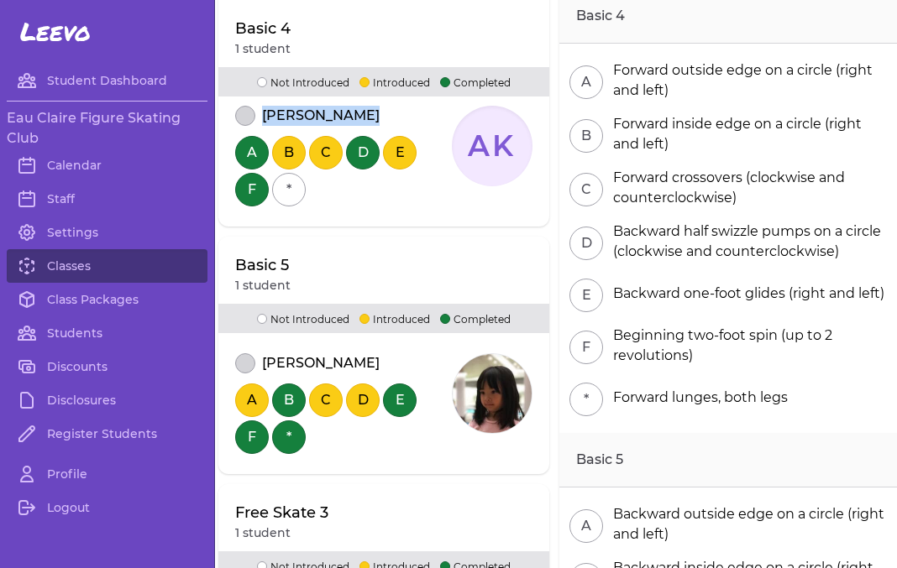
drag, startPoint x: 382, startPoint y: 363, endPoint x: 264, endPoint y: 367, distance: 117.6
click at [264, 367] on div "[PERSON_NAME]" at bounding box center [343, 363] width 217 height 20
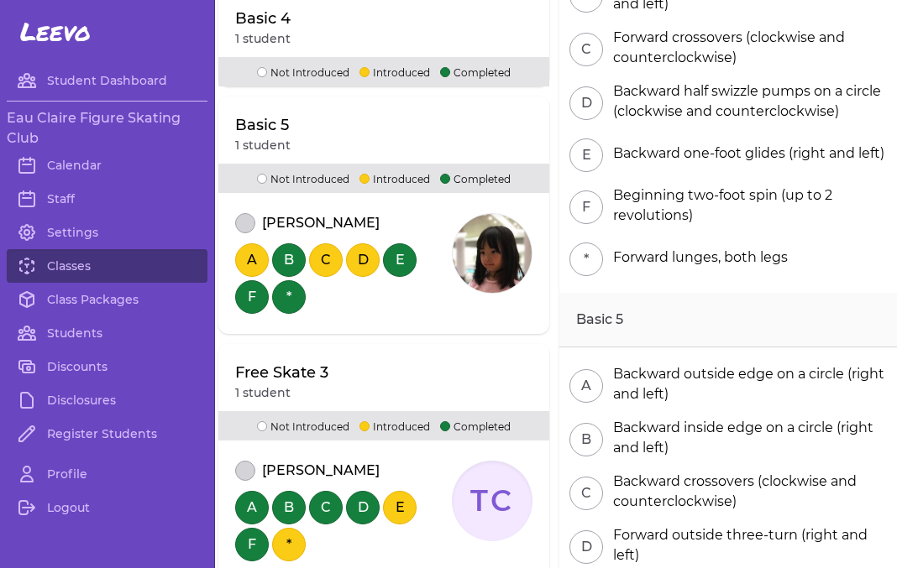
scroll to position [393, 0]
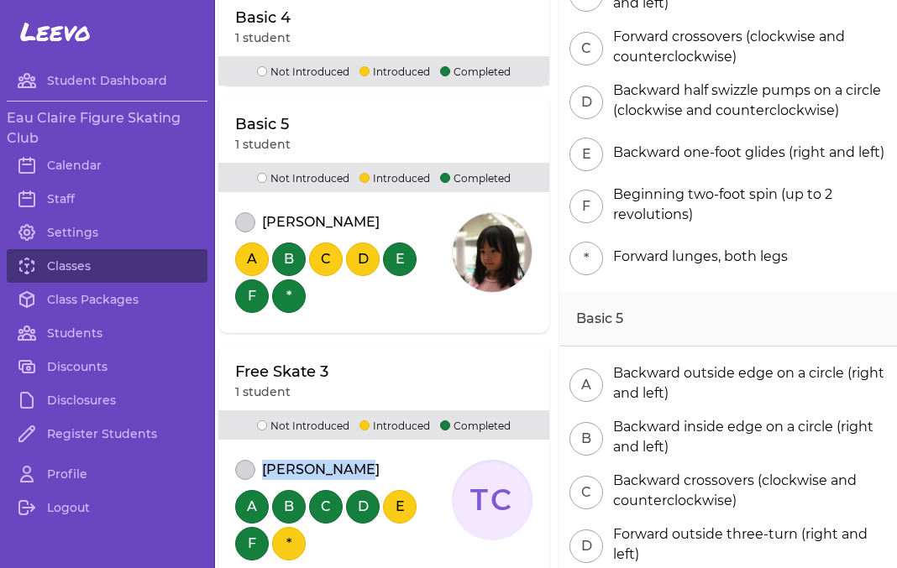
drag, startPoint x: 368, startPoint y: 469, endPoint x: 261, endPoint y: 470, distance: 106.6
click at [261, 470] on div "[PERSON_NAME]" at bounding box center [343, 470] width 217 height 20
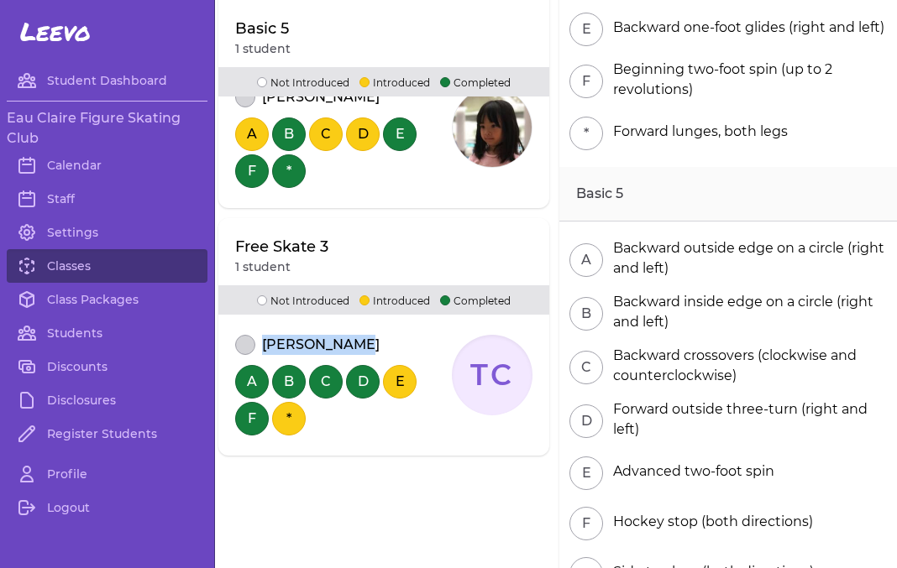
scroll to position [519, 0]
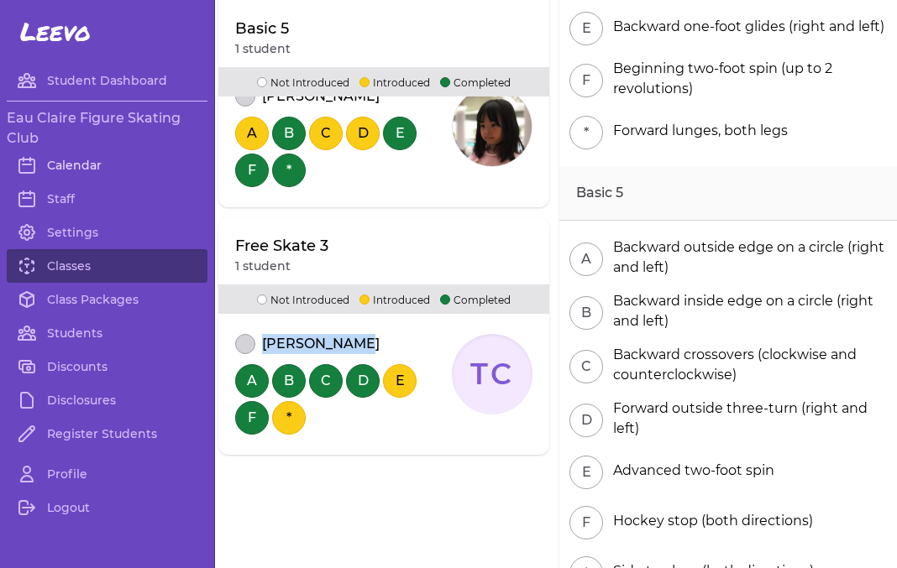
click at [68, 159] on link "Calendar" at bounding box center [107, 166] width 201 height 34
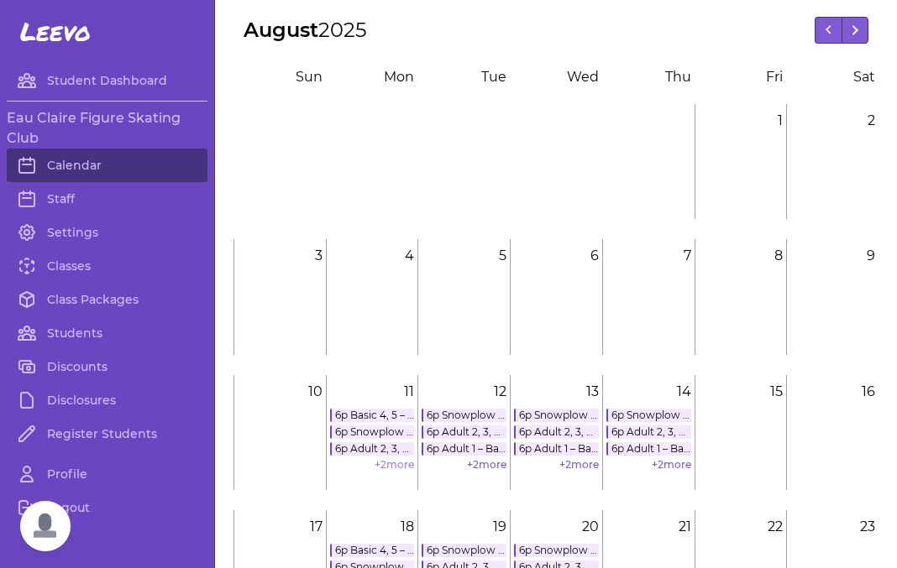
click at [391, 467] on link "+ 2 more" at bounding box center [393, 464] width 39 height 13
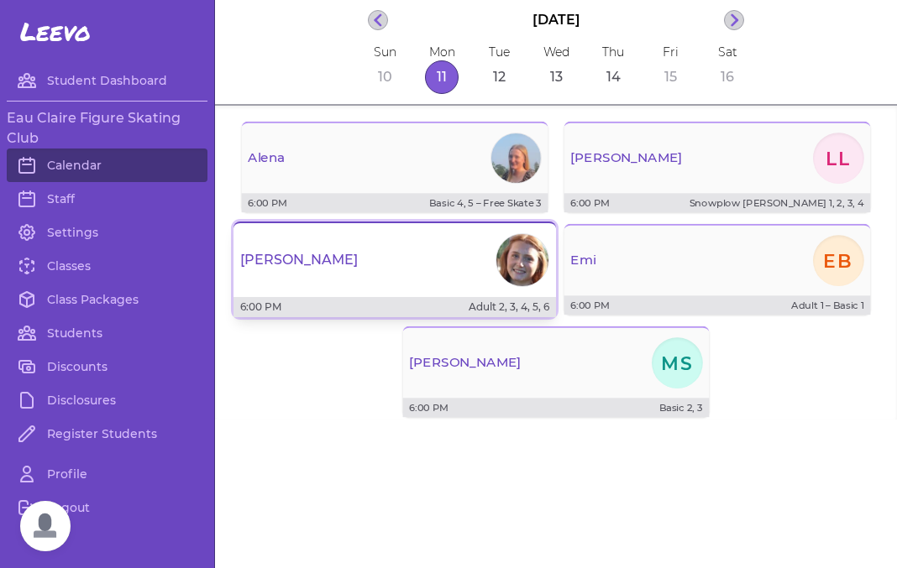
click at [464, 287] on div "[PERSON_NAME]" at bounding box center [394, 260] width 322 height 60
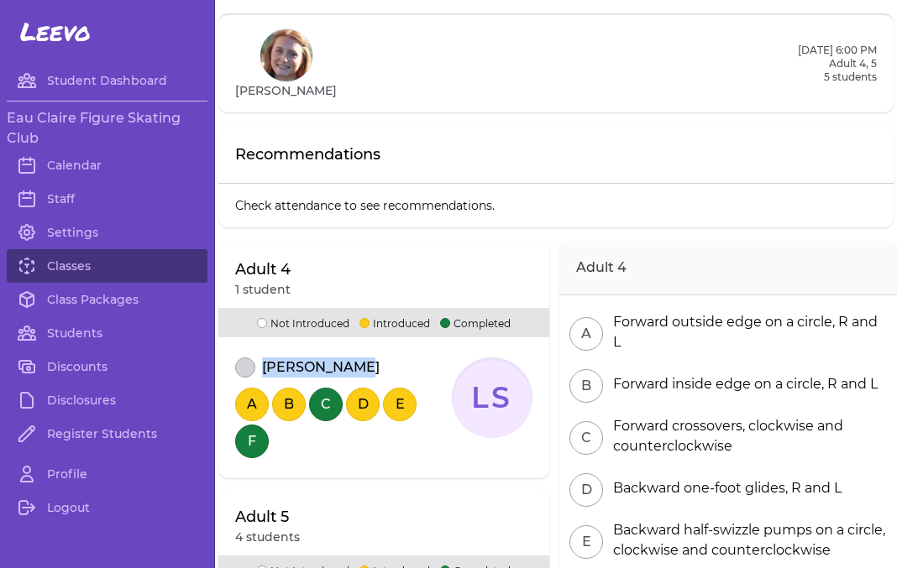
drag, startPoint x: 354, startPoint y: 369, endPoint x: 264, endPoint y: 369, distance: 90.7
click at [264, 369] on div "[PERSON_NAME]" at bounding box center [343, 368] width 217 height 20
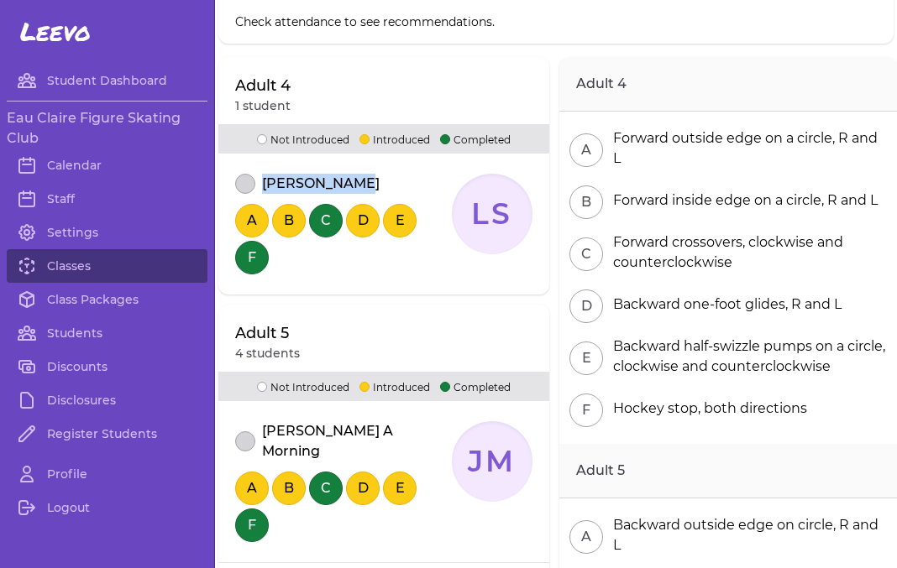
scroll to position [207, 0]
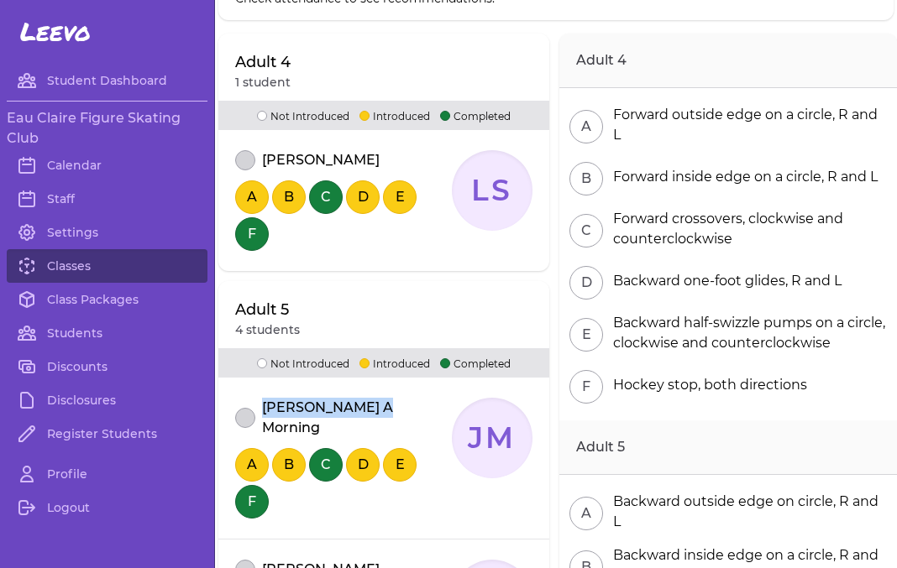
drag, startPoint x: 388, startPoint y: 403, endPoint x: 264, endPoint y: 408, distance: 124.3
click at [264, 408] on div "[PERSON_NAME] A Morning" at bounding box center [343, 418] width 217 height 40
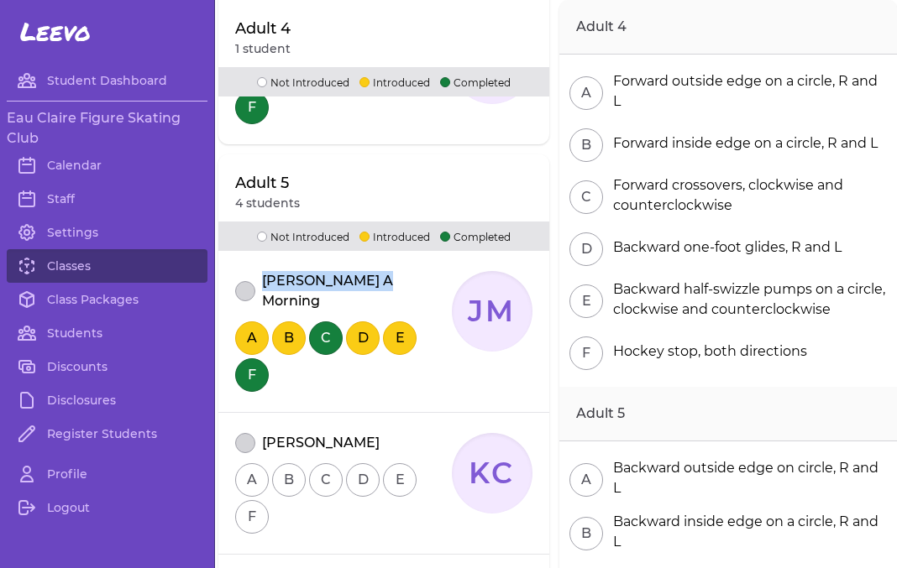
scroll to position [339, 0]
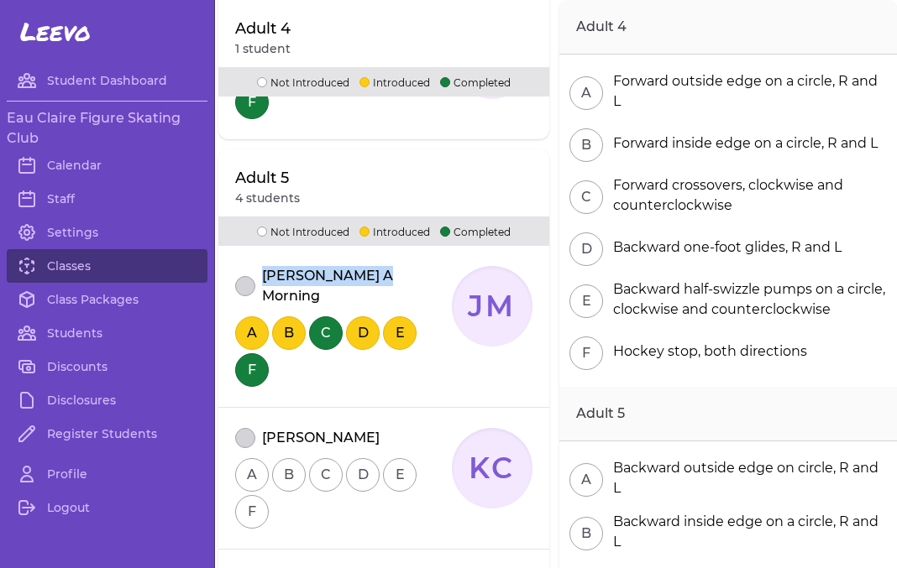
drag, startPoint x: 382, startPoint y: 416, endPoint x: 259, endPoint y: 418, distance: 123.4
click at [259, 428] on div "[PERSON_NAME]" at bounding box center [343, 438] width 217 height 20
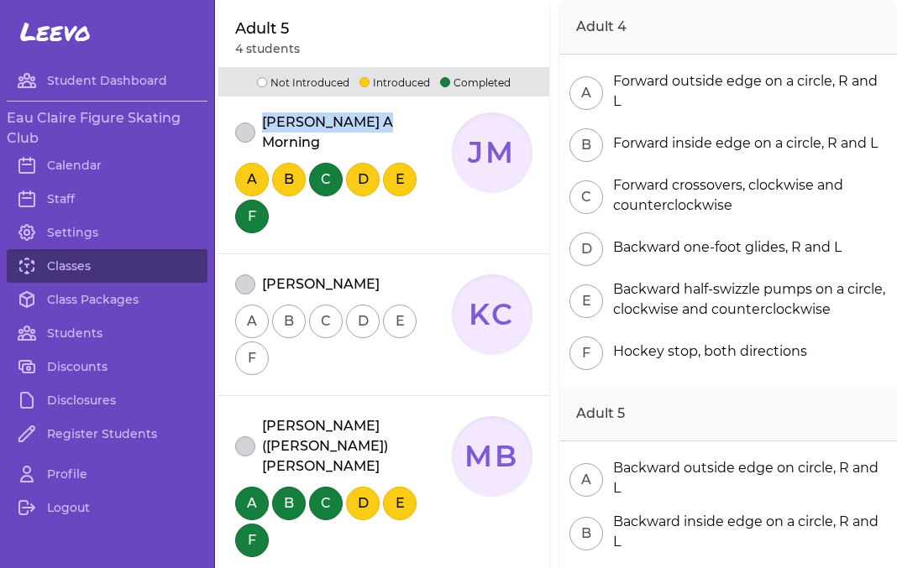
scroll to position [510, 0]
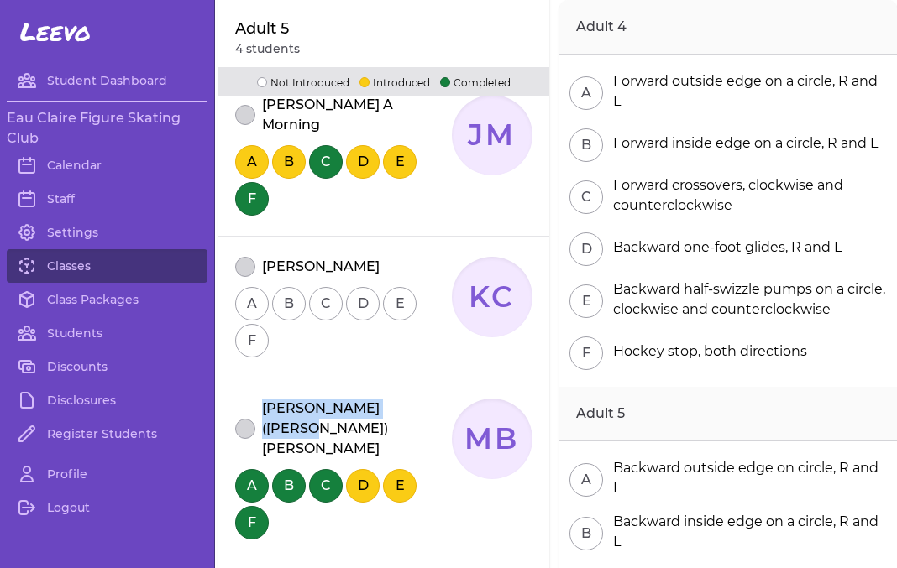
drag, startPoint x: 425, startPoint y: 393, endPoint x: 264, endPoint y: 392, distance: 160.3
click at [264, 399] on div "[PERSON_NAME]([PERSON_NAME]) [PERSON_NAME]" at bounding box center [343, 429] width 217 height 60
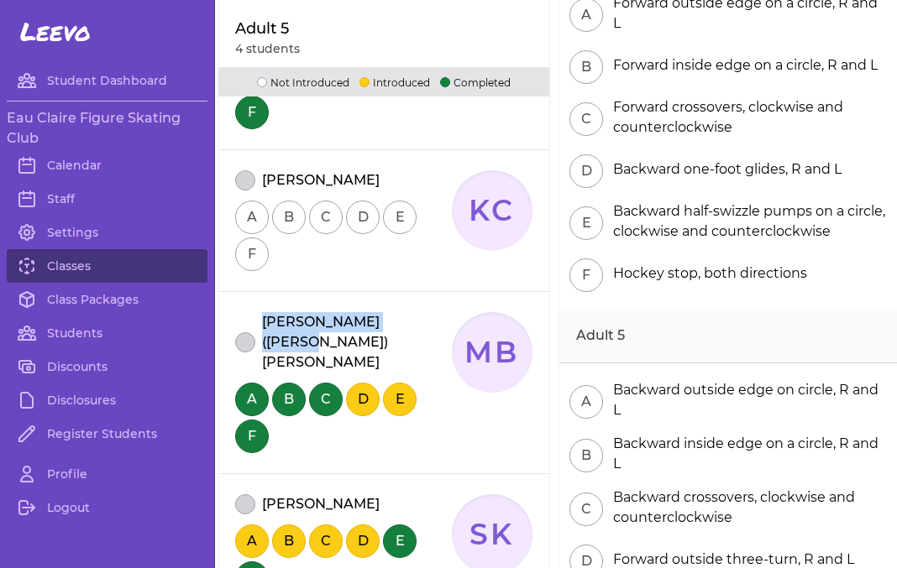
scroll to position [605, 0]
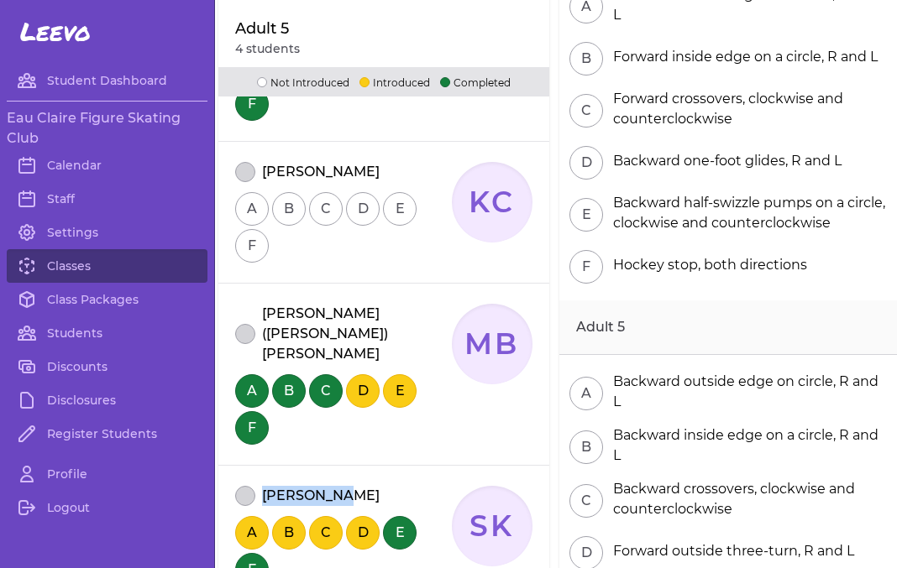
drag, startPoint x: 340, startPoint y: 435, endPoint x: 264, endPoint y: 436, distance: 75.6
click at [264, 486] on div "[PERSON_NAME]" at bounding box center [343, 496] width 217 height 20
